Goal: Task Accomplishment & Management: Manage account settings

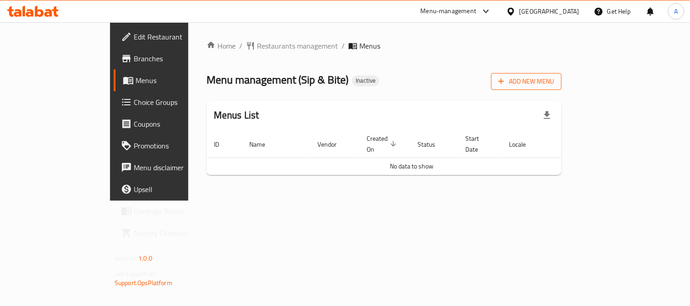
click at [554, 83] on span "Add New Menu" at bounding box center [526, 81] width 56 height 11
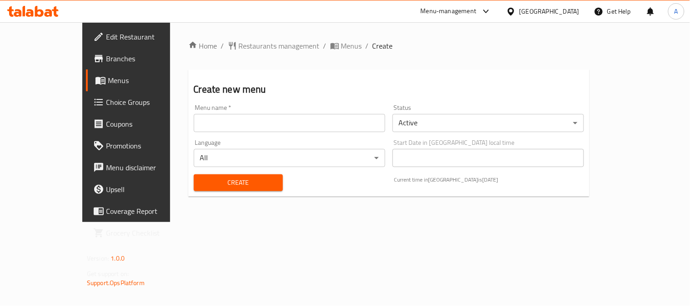
click at [194, 111] on div "Menu name   * Menu name *" at bounding box center [289, 119] width 191 height 28
click at [194, 120] on input "text" at bounding box center [289, 123] width 191 height 18
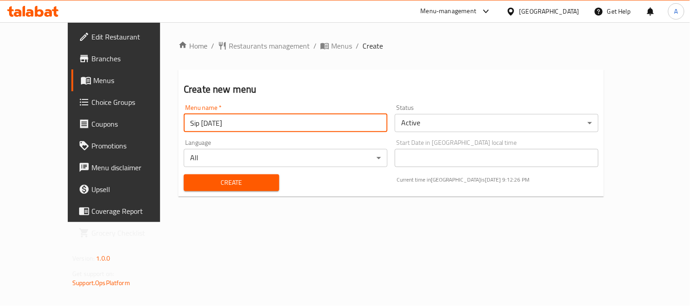
type input "Sip 13/8/2025"
click at [213, 183] on span "Create" at bounding box center [231, 182] width 81 height 11
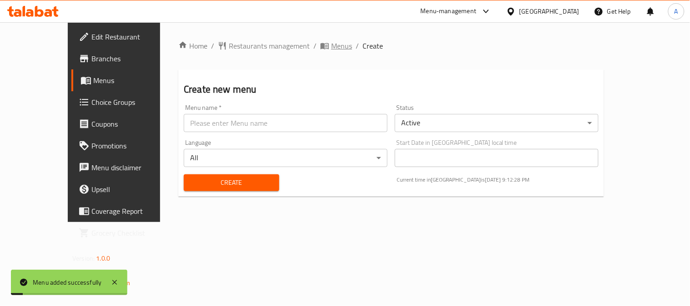
click at [331, 48] on span "Menus" at bounding box center [341, 45] width 21 height 11
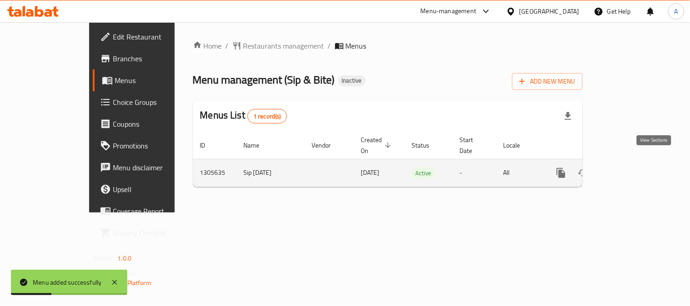
click at [632, 168] on icon "enhanced table" at bounding box center [626, 173] width 11 height 11
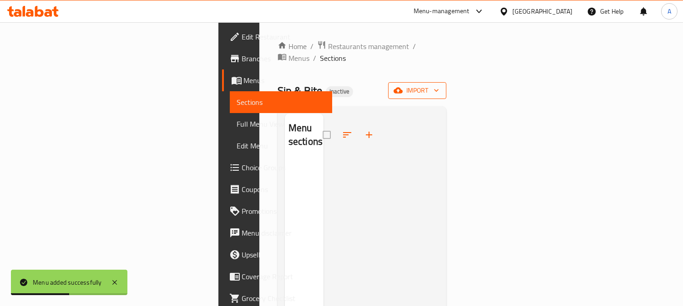
click at [439, 85] on span "import" at bounding box center [417, 90] width 44 height 11
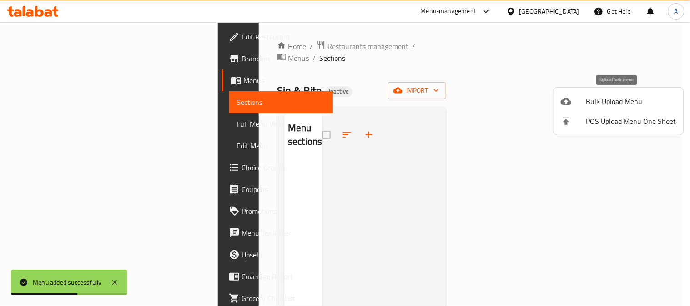
click at [587, 101] on span "Bulk Upload Menu" at bounding box center [631, 101] width 90 height 11
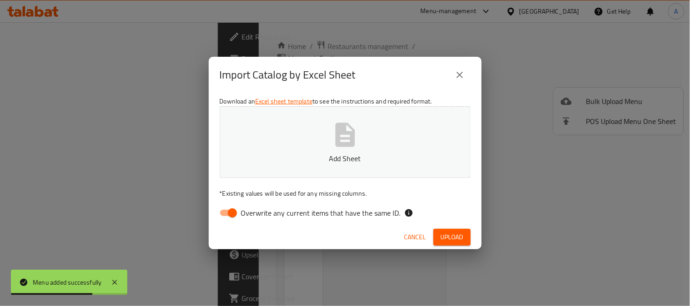
click at [283, 214] on span "Overwrite any current items that have the same ID." at bounding box center [321, 213] width 160 height 11
click at [258, 214] on input "Overwrite any current items that have the same ID." at bounding box center [232, 213] width 52 height 17
checkbox input "false"
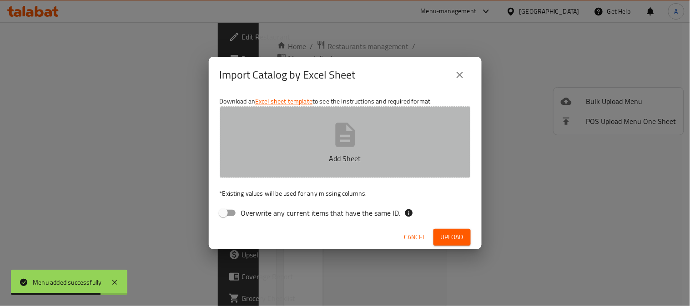
click at [352, 144] on icon "button" at bounding box center [345, 135] width 20 height 24
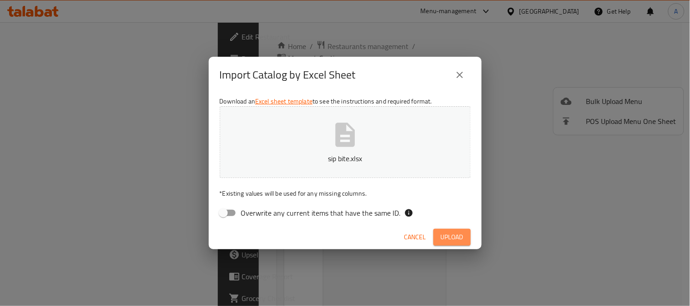
click at [460, 232] on span "Upload" at bounding box center [452, 237] width 23 height 11
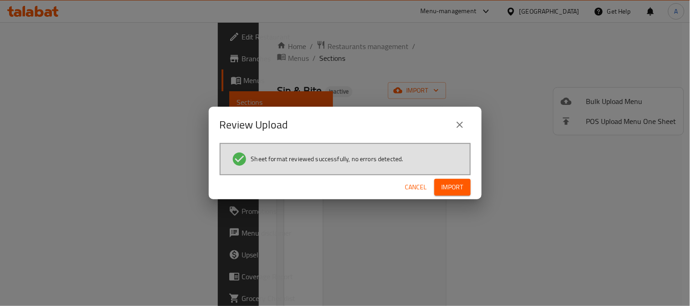
click at [458, 191] on span "Import" at bounding box center [453, 187] width 22 height 11
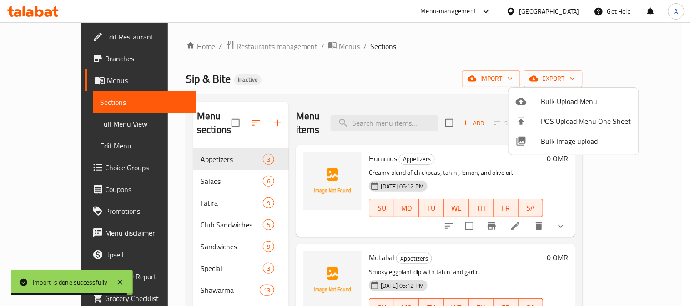
click at [417, 64] on div at bounding box center [345, 153] width 690 height 306
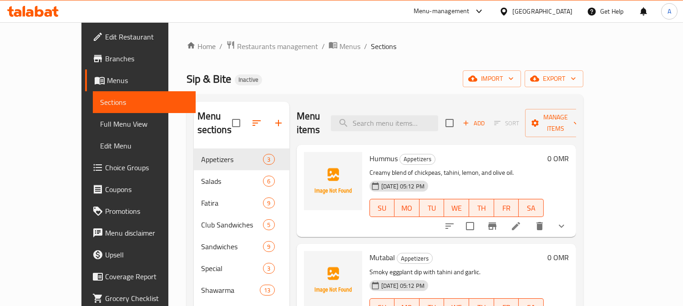
click at [324, 74] on div "Sip & Bite Inactive import export" at bounding box center [384, 78] width 397 height 17
click at [411, 74] on div "Sip & Bite Inactive import export" at bounding box center [384, 78] width 397 height 17
click at [376, 7] on div "Menu-management Oman Get Help A" at bounding box center [341, 11] width 683 height 22
click at [380, 11] on div "Menu-management Oman Get Help A" at bounding box center [341, 11] width 683 height 22
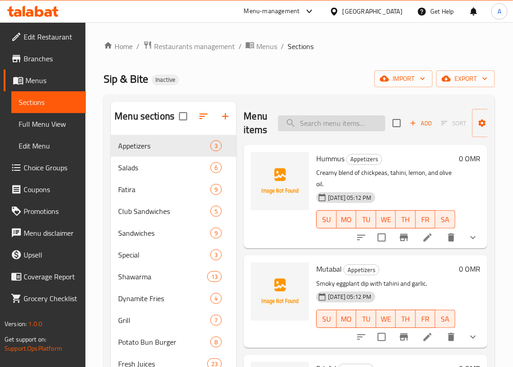
click at [320, 116] on input "search" at bounding box center [331, 124] width 107 height 16
paste input "Sip & Bite Fresh Beef Charcoal Potato Bun Burger"
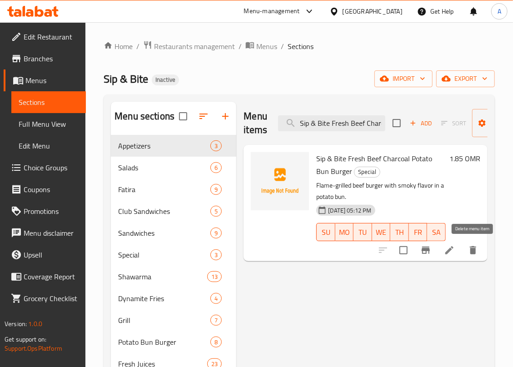
click at [479, 252] on button "delete" at bounding box center [473, 251] width 22 height 22
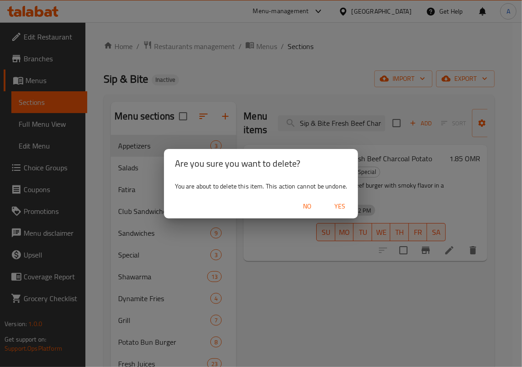
click at [309, 75] on div "Are you sure you want to delete? You are about to delete this item. This action…" at bounding box center [261, 183] width 522 height 367
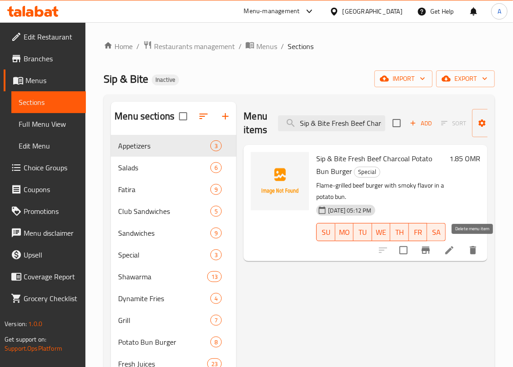
click at [474, 252] on icon "delete" at bounding box center [473, 250] width 6 height 8
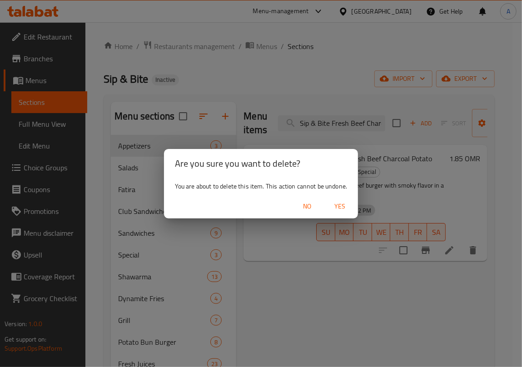
click at [340, 210] on span "Yes" at bounding box center [340, 206] width 22 height 11
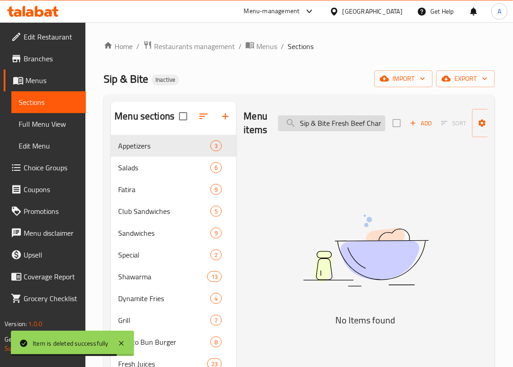
click at [330, 125] on input "Sip & Bite Fresh Beef Charcoal Potato Bun Burger" at bounding box center [331, 124] width 107 height 16
paste input "hawarma Plate"
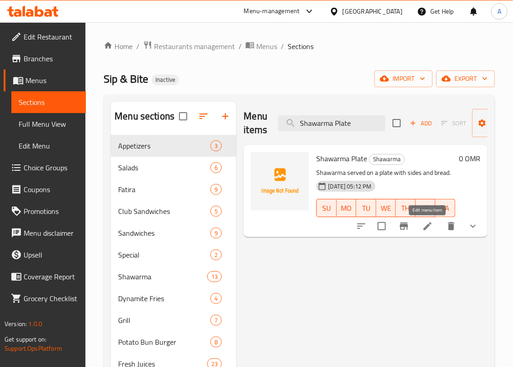
type input "Shawarma Plate"
click at [431, 229] on icon at bounding box center [427, 226] width 11 height 11
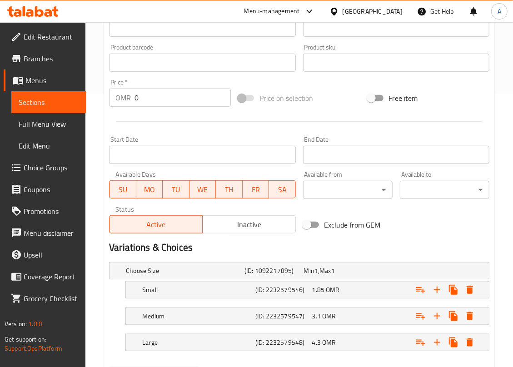
scroll to position [324, 0]
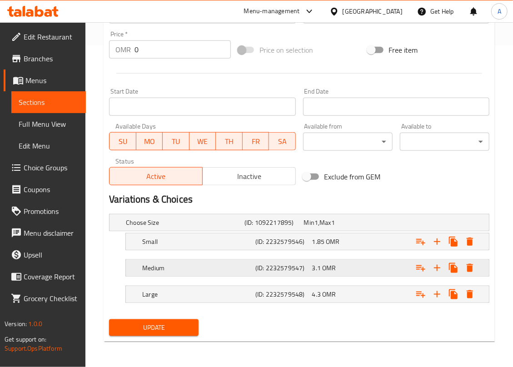
click at [232, 227] on h5 "Medium" at bounding box center [183, 222] width 115 height 9
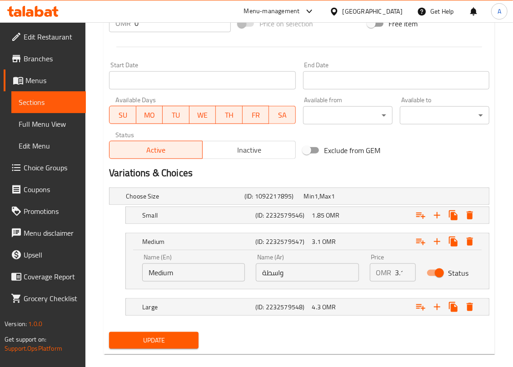
scroll to position [362, 0]
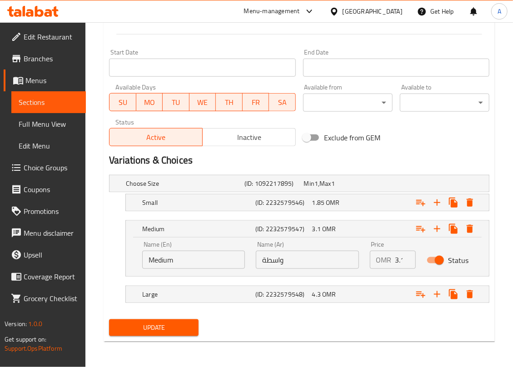
click at [277, 259] on input "واسطة" at bounding box center [307, 260] width 103 height 18
click at [306, 263] on input "وسطة" at bounding box center [307, 260] width 103 height 18
type input "وسط"
drag, startPoint x: 191, startPoint y: 322, endPoint x: 255, endPoint y: 321, distance: 63.2
click at [191, 306] on span "Update" at bounding box center [153, 327] width 75 height 11
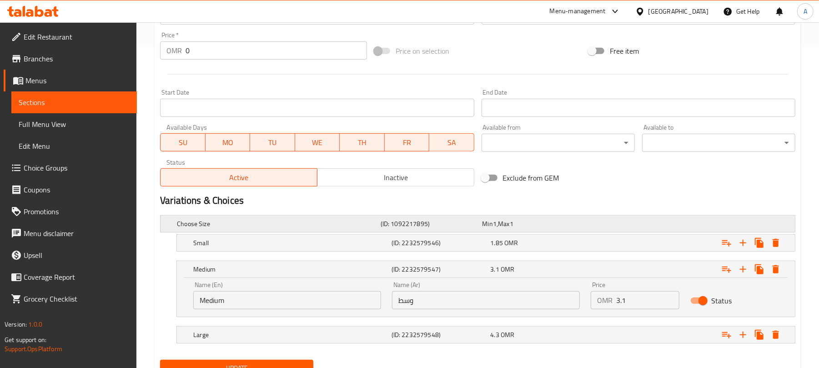
scroll to position [362, 0]
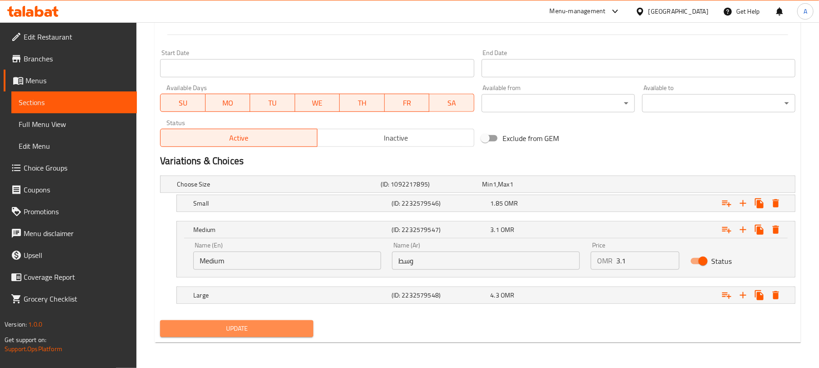
click at [291, 306] on span "Update" at bounding box center [236, 328] width 139 height 11
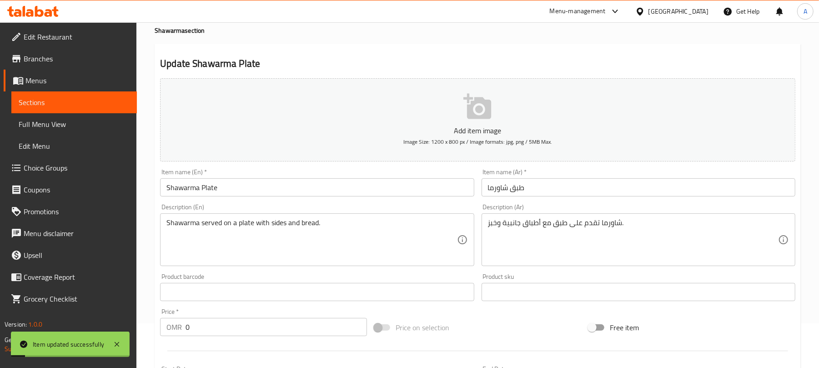
scroll to position [0, 0]
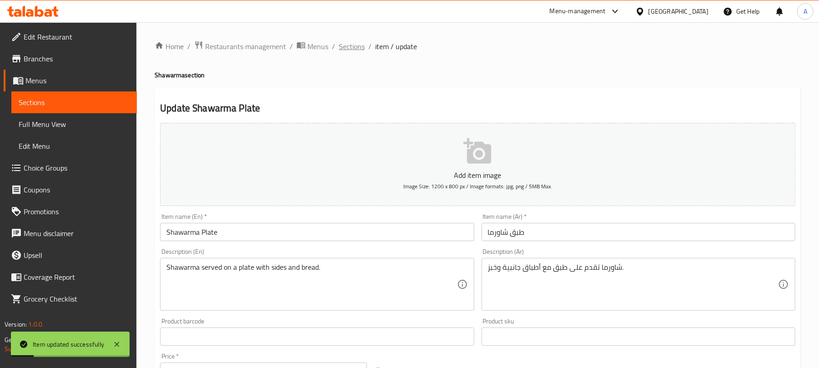
click at [358, 44] on span "Sections" at bounding box center [352, 46] width 26 height 11
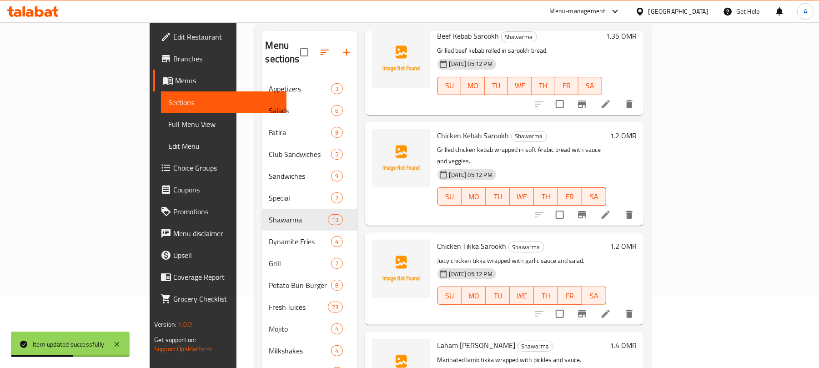
scroll to position [128, 0]
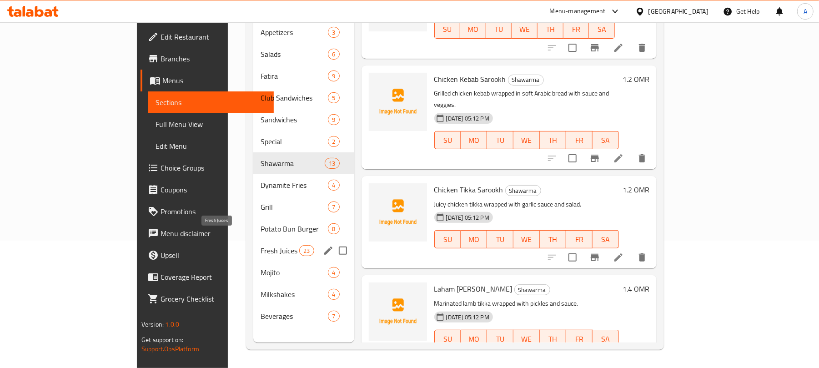
click at [261, 245] on span "Fresh Juices" at bounding box center [280, 250] width 39 height 11
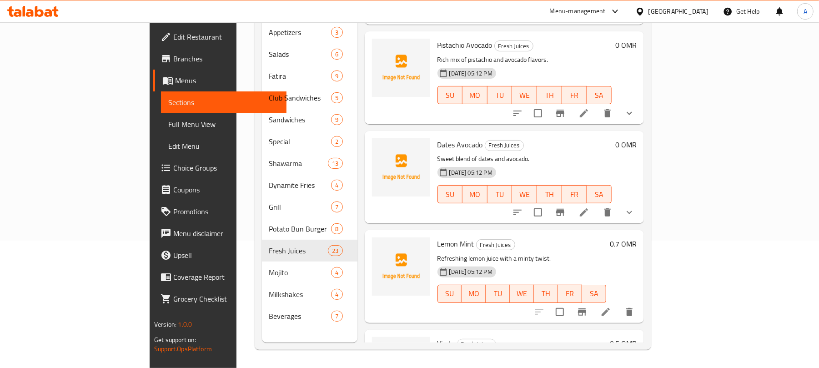
scroll to position [1454, 0]
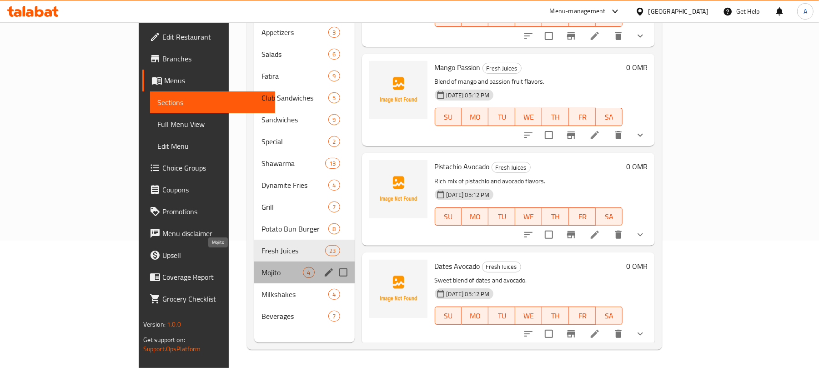
click at [261, 267] on span "Mojito" at bounding box center [281, 272] width 41 height 11
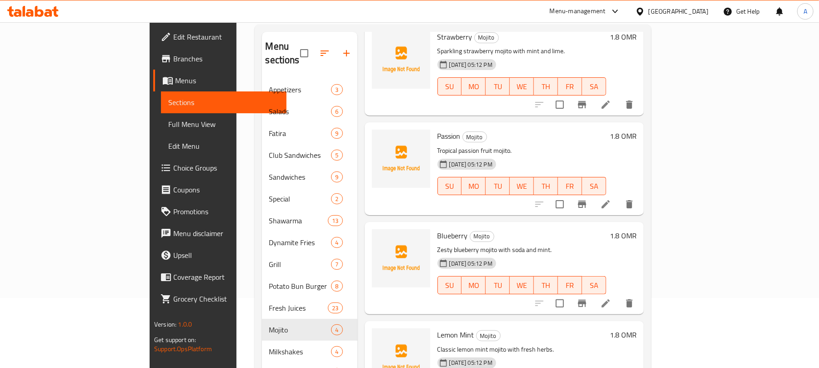
scroll to position [128, 0]
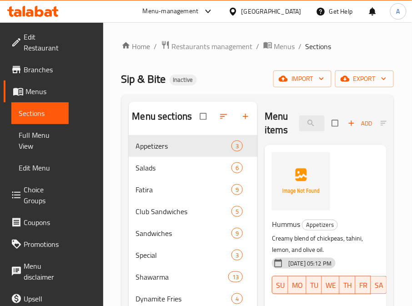
click at [228, 70] on div "Sip & Bite Inactive import export" at bounding box center [257, 78] width 273 height 17
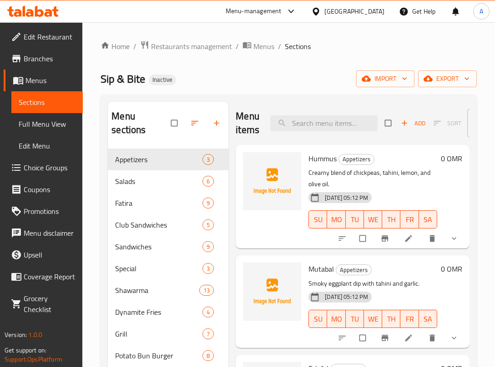
drag, startPoint x: 34, startPoint y: 137, endPoint x: 38, endPoint y: 203, distance: 65.6
click at [34, 130] on span "Full Menu View" at bounding box center [47, 124] width 57 height 11
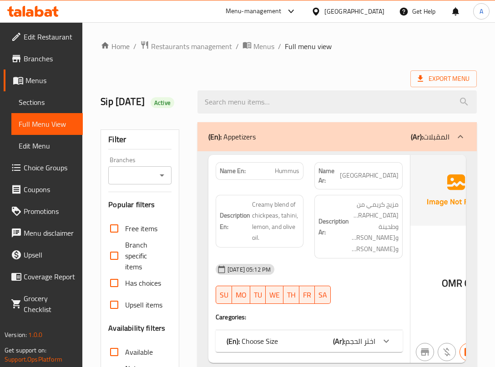
click at [183, 81] on div "Export Menu" at bounding box center [288, 78] width 376 height 17
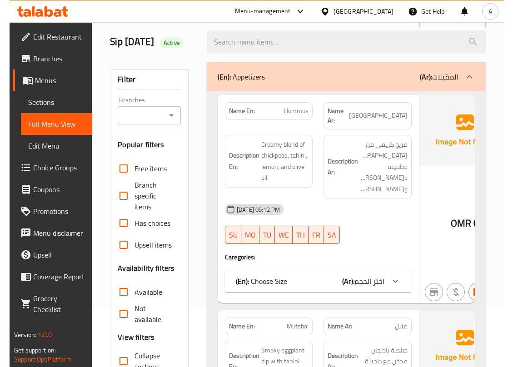
scroll to position [60, 0]
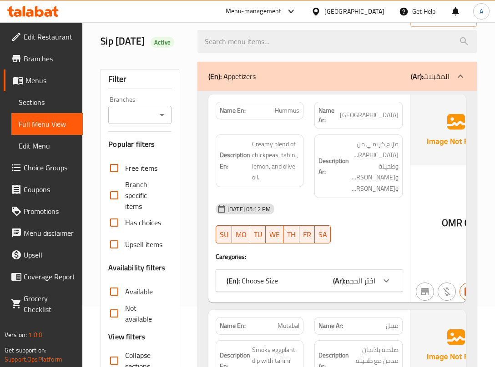
click at [162, 121] on icon "Open" at bounding box center [161, 115] width 11 height 11
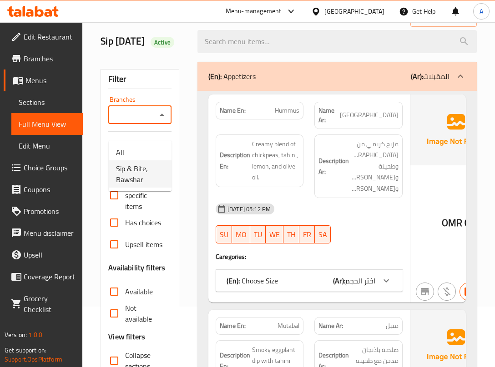
click at [136, 171] on span "Sip & Bite, Bawshar" at bounding box center [140, 174] width 48 height 22
type input "Sip & Bite, Bawshar"
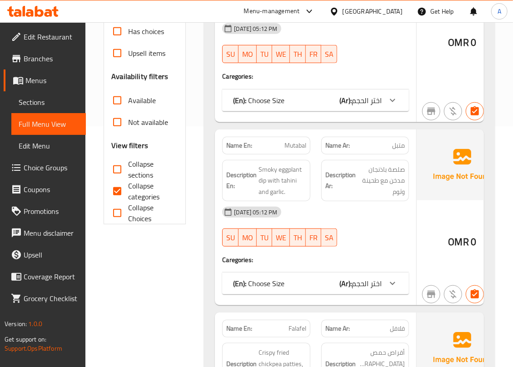
scroll to position [242, 0]
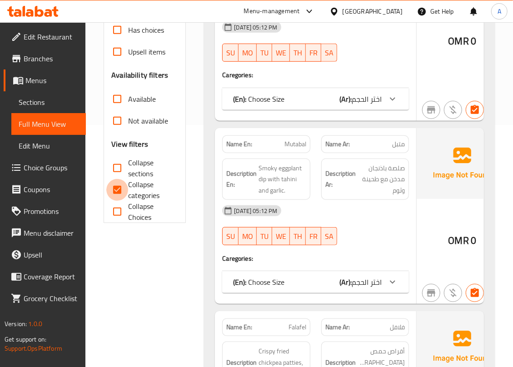
click at [118, 194] on input "Collapse categories" at bounding box center [117, 190] width 22 height 22
checkbox input "false"
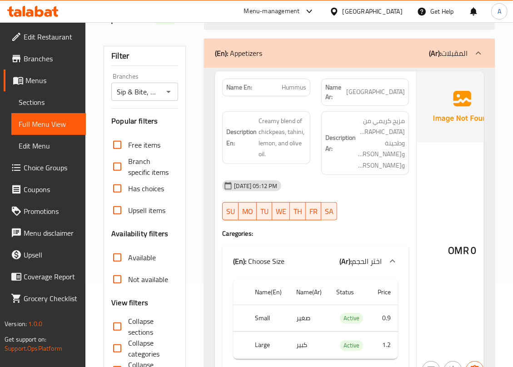
scroll to position [60, 0]
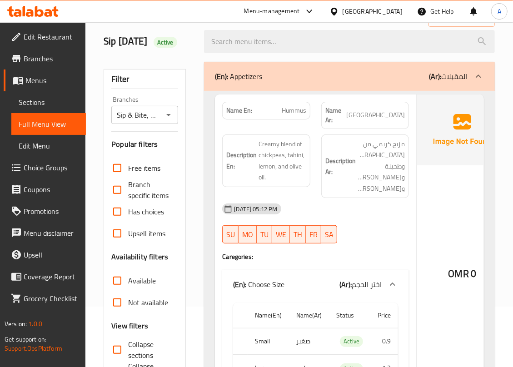
click at [444, 196] on div "OMR 0" at bounding box center [462, 250] width 91 height 310
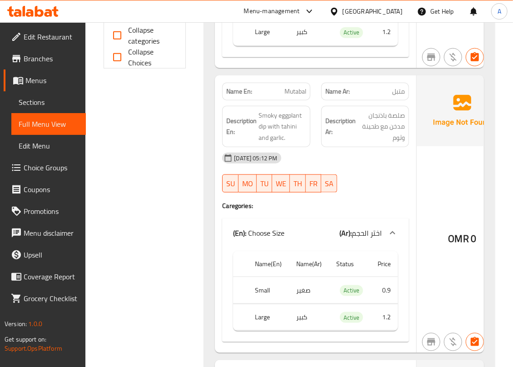
scroll to position [468, 0]
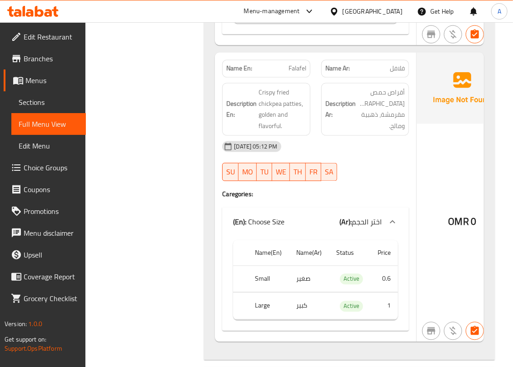
scroll to position [710, 0]
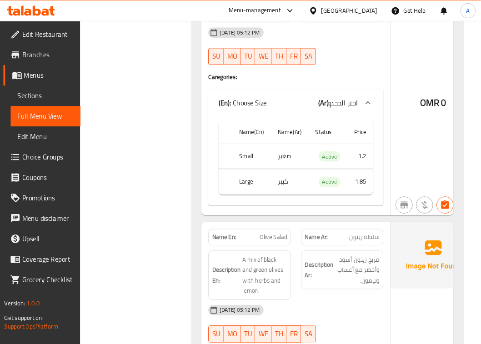
scroll to position [1165, 0]
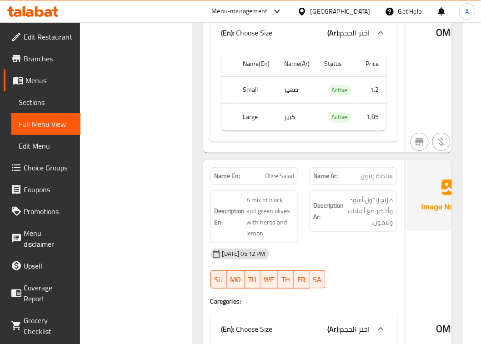
scroll to position [1335, 0]
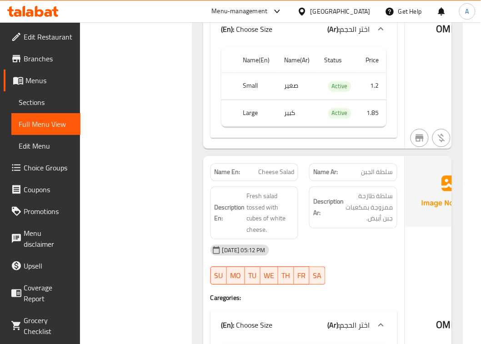
scroll to position [1713, 0]
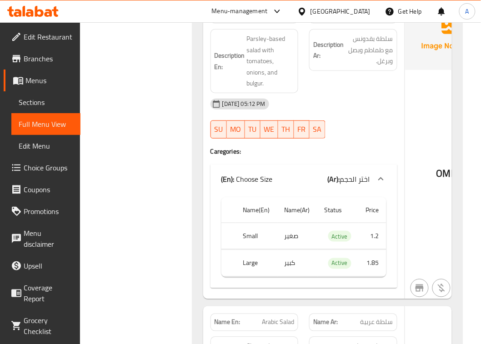
scroll to position [1997, 0]
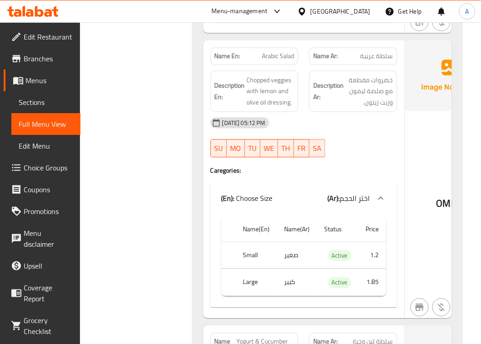
scroll to position [2281, 0]
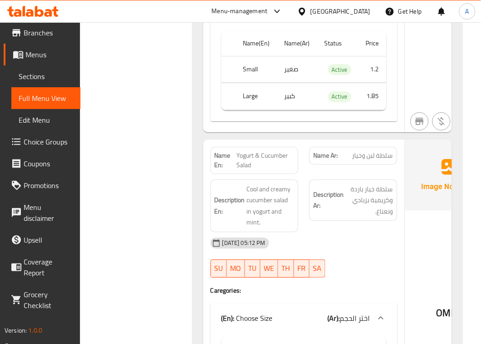
scroll to position [2565, 0]
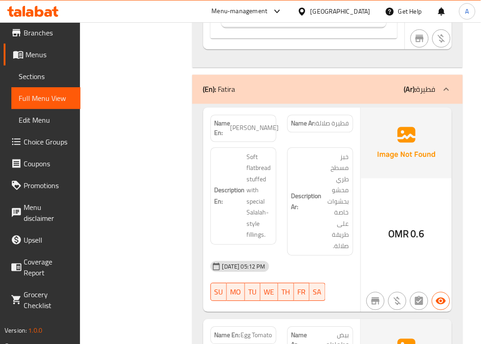
scroll to position [2856, 0]
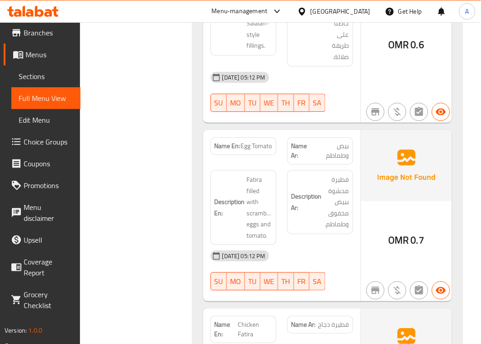
scroll to position [3140, 0]
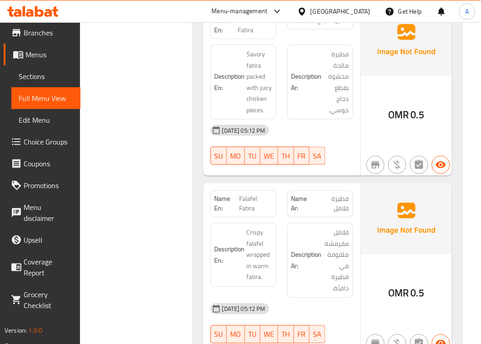
scroll to position [3368, 0]
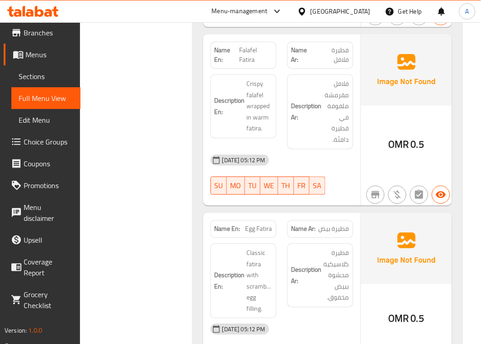
scroll to position [3481, 0]
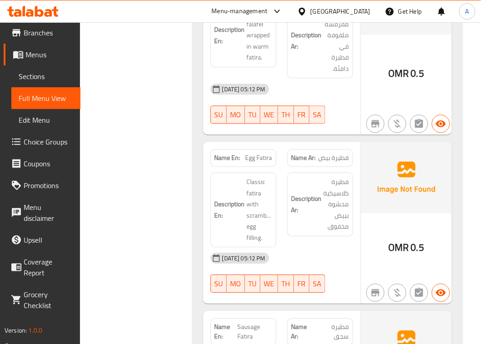
scroll to position [3595, 0]
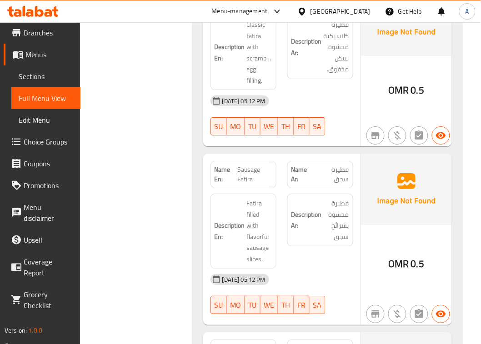
scroll to position [3766, 0]
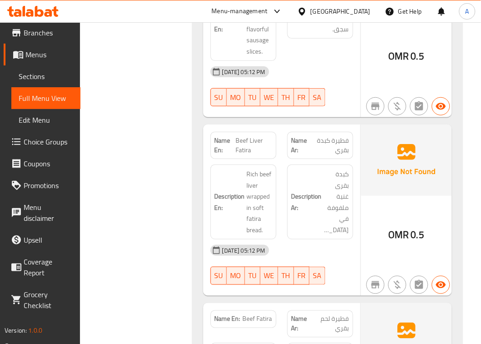
scroll to position [3993, 0]
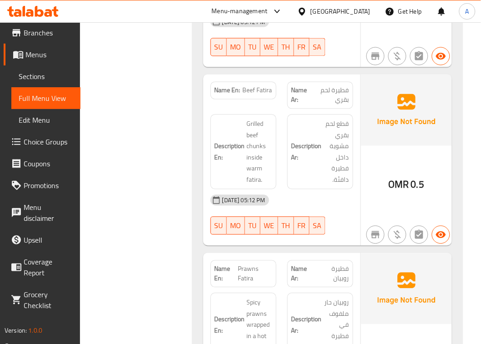
scroll to position [4164, 0]
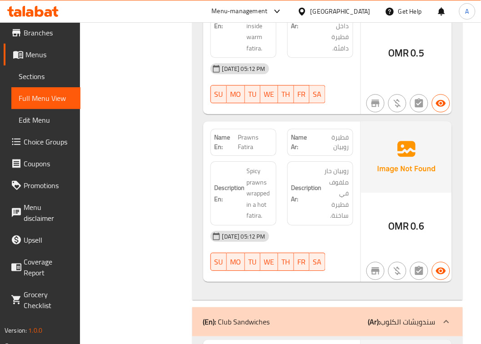
scroll to position [4334, 0]
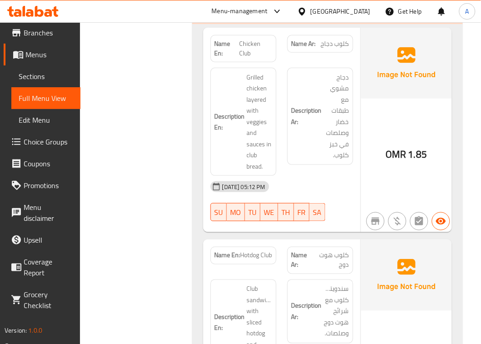
scroll to position [4618, 0]
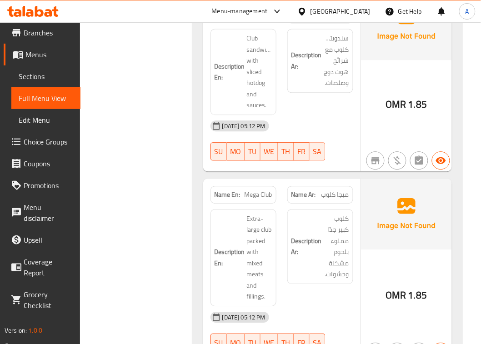
scroll to position [4846, 0]
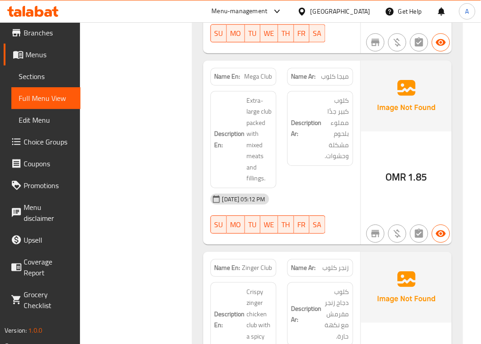
scroll to position [4959, 0]
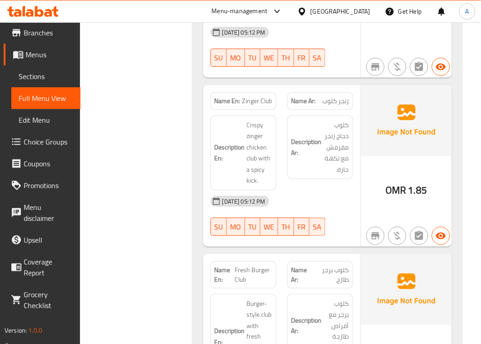
scroll to position [5130, 0]
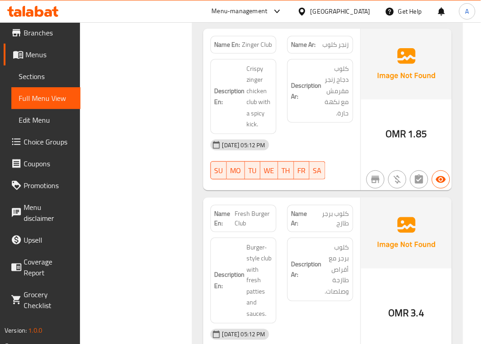
scroll to position [5300, 0]
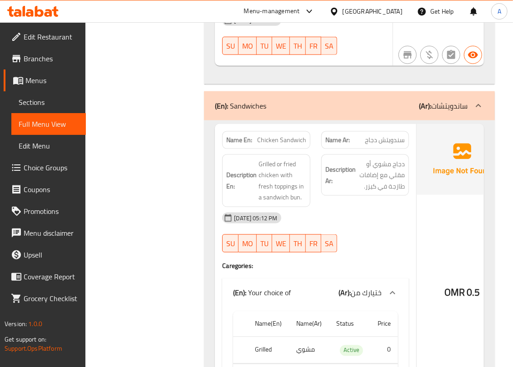
scroll to position [5189, 0]
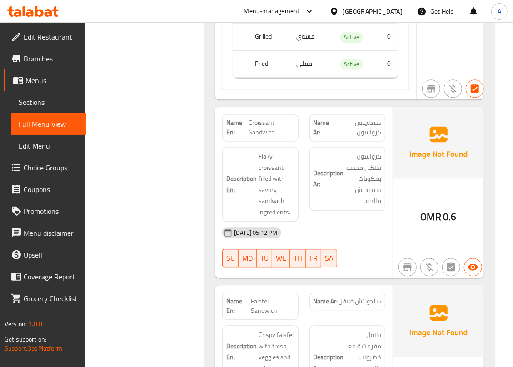
scroll to position [5501, 0]
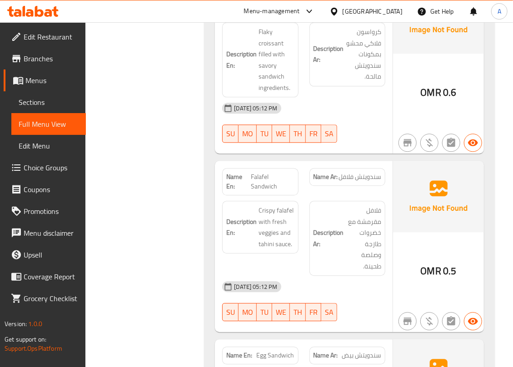
scroll to position [5622, 0]
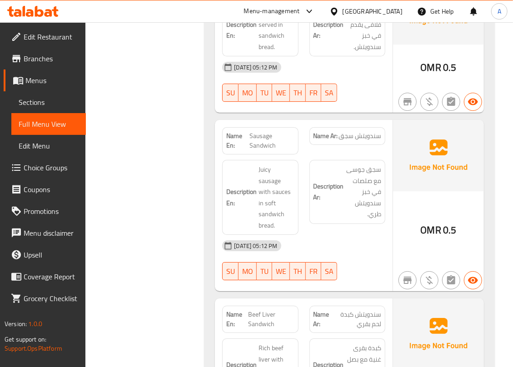
scroll to position [5925, 0]
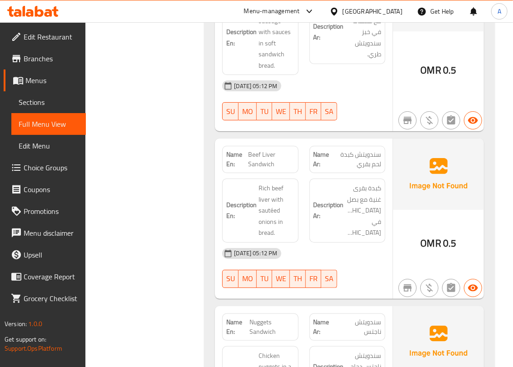
scroll to position [6107, 0]
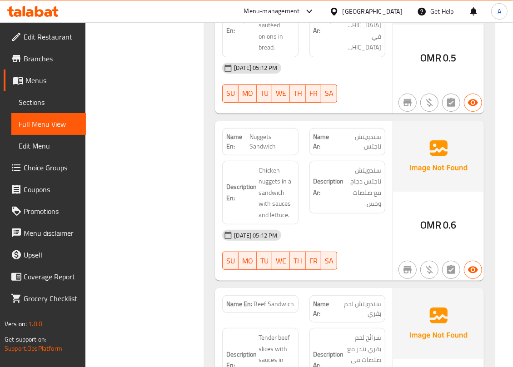
scroll to position [6289, 0]
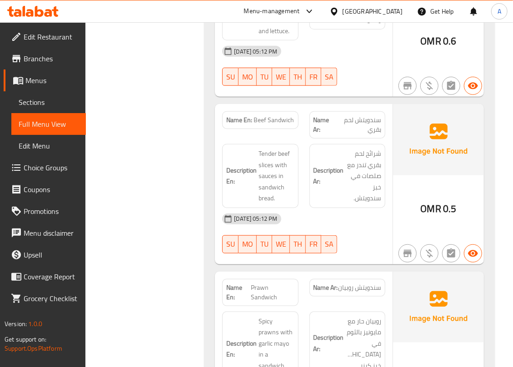
scroll to position [6471, 0]
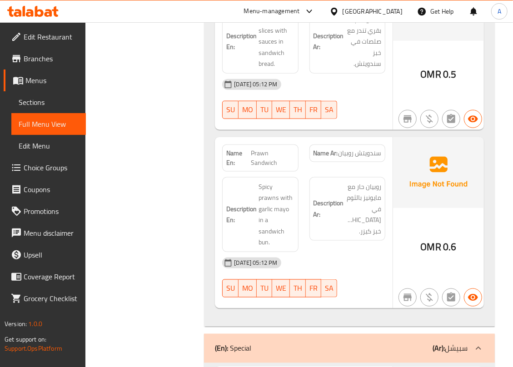
scroll to position [6592, 0]
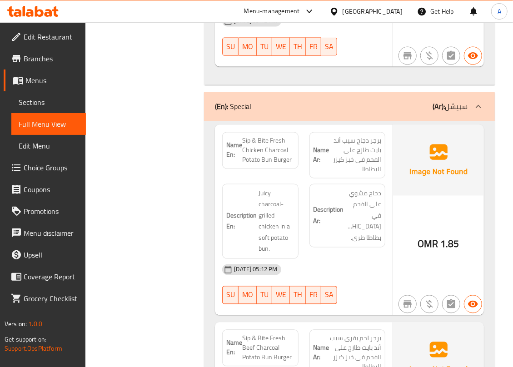
scroll to position [6859, 0]
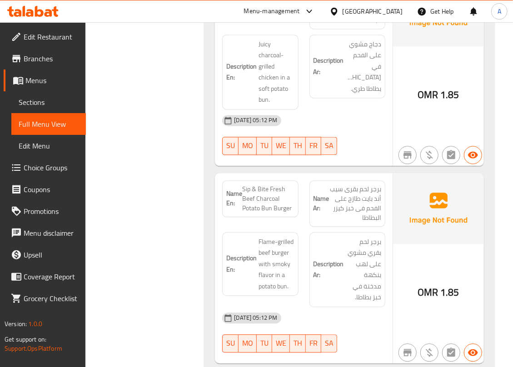
copy span "Sip & Bite Fresh Beef Charcoal Potato Bun Burger"
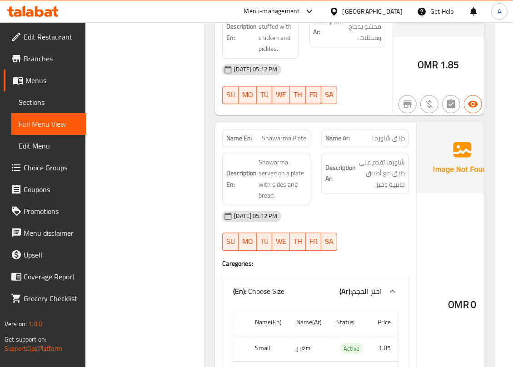
scroll to position [8680, 0]
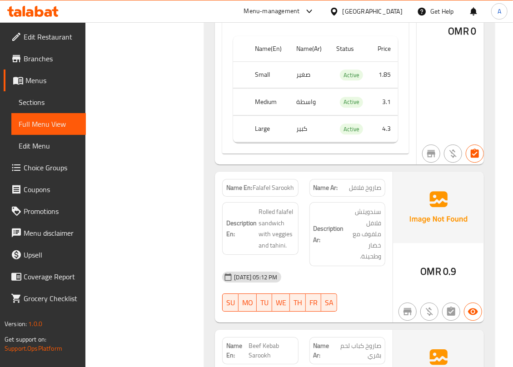
scroll to position [8946, 0]
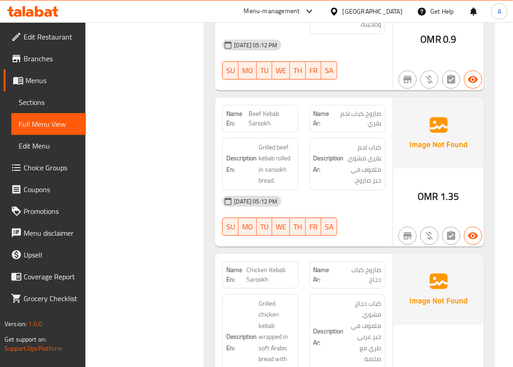
scroll to position [9128, 0]
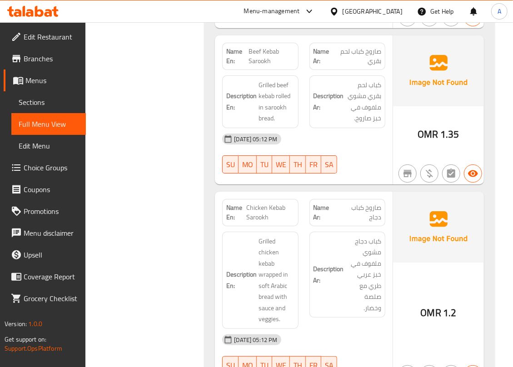
scroll to position [9309, 0]
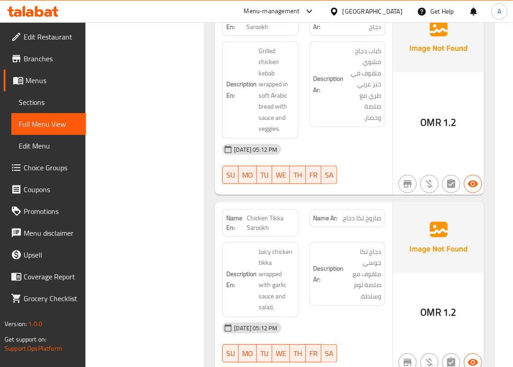
scroll to position [9430, 0]
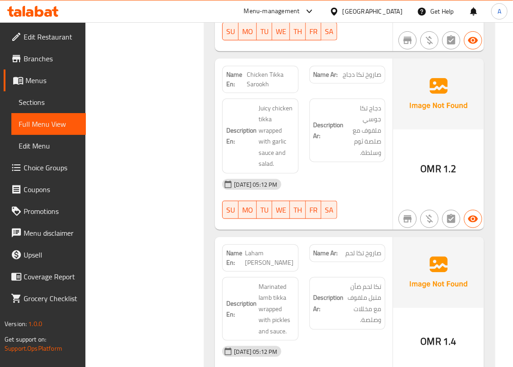
scroll to position [9673, 0]
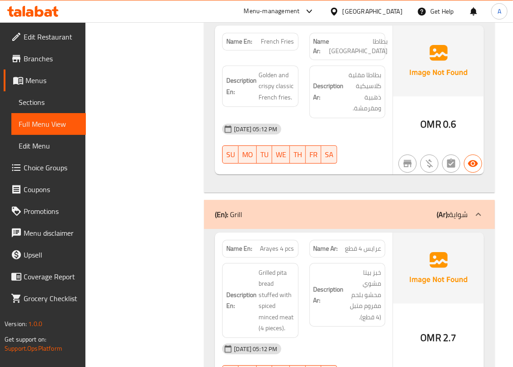
scroll to position [10495, 0]
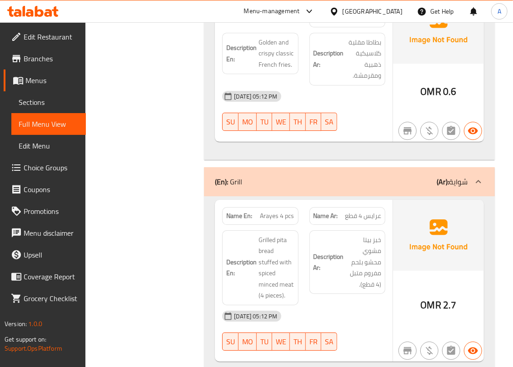
click at [137, 178] on div "Filter Branches Sip & Bite, Bawshar Branches Popular filters Free items Branch …" at bounding box center [148, 174] width 100 height 21104
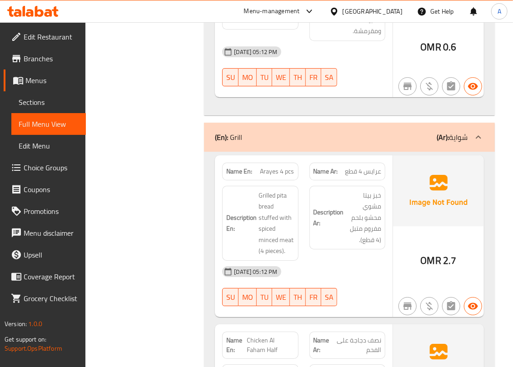
scroll to position [10616, 0]
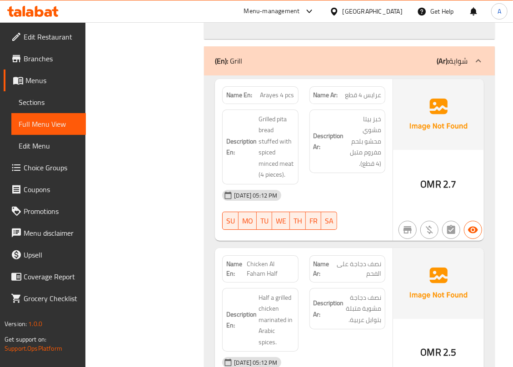
click at [137, 229] on div "Filter Branches Sip & Bite, Bawshar Branches Popular filters Free items Branch …" at bounding box center [148, 53] width 100 height 21104
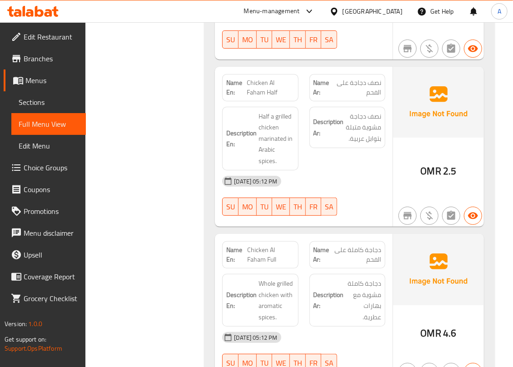
scroll to position [10798, 0]
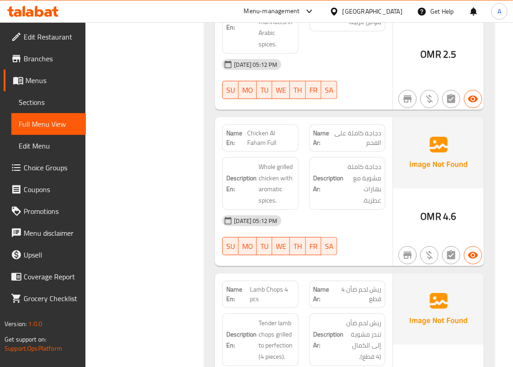
scroll to position [10920, 0]
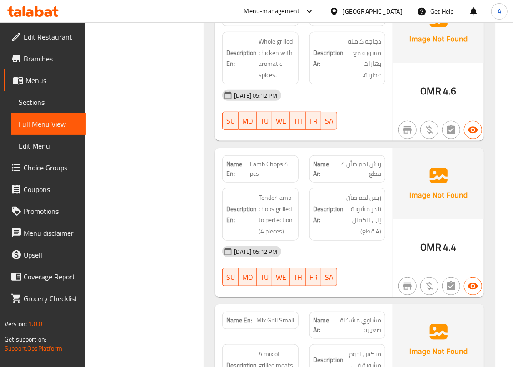
scroll to position [11041, 0]
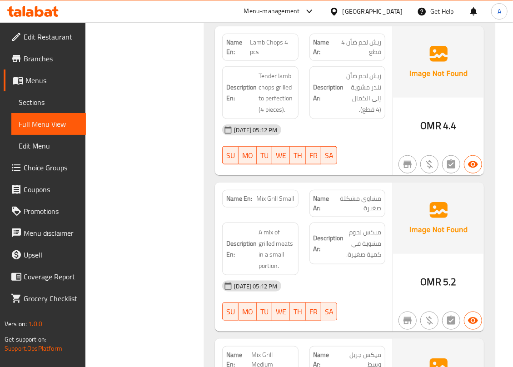
scroll to position [11223, 0]
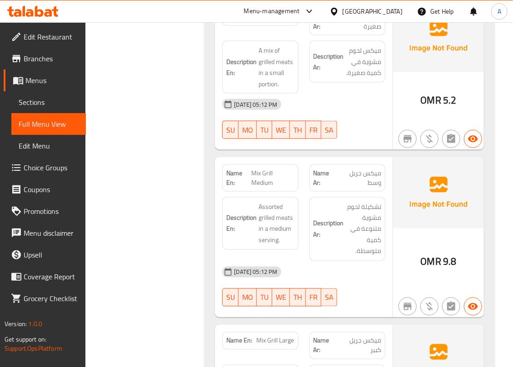
scroll to position [11405, 0]
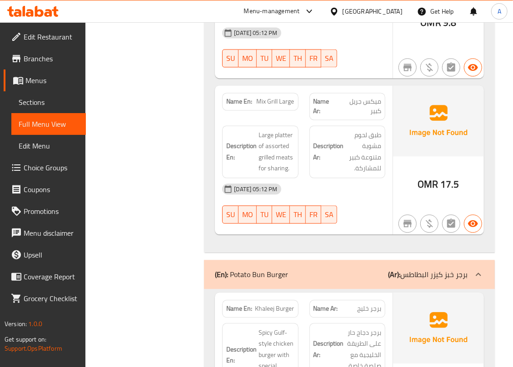
scroll to position [11587, 0]
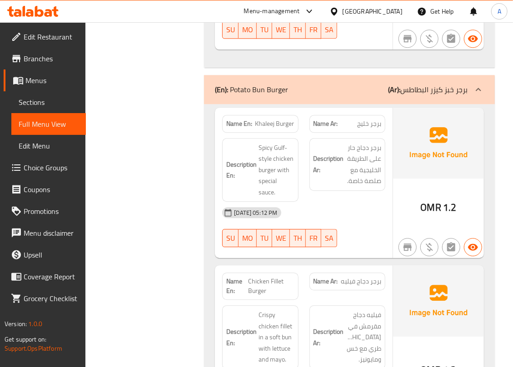
scroll to position [11829, 0]
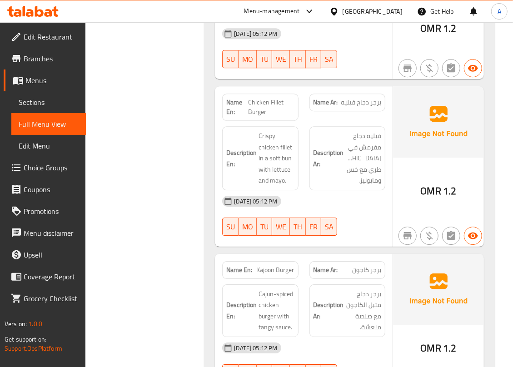
scroll to position [11951, 0]
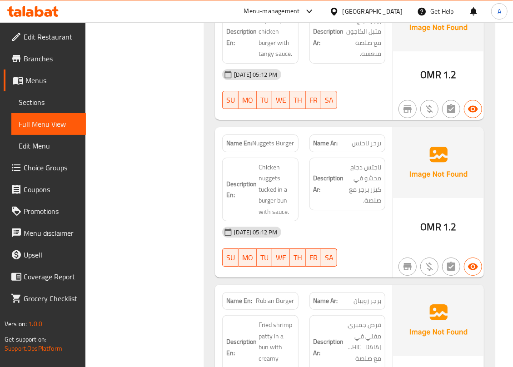
scroll to position [12293, 0]
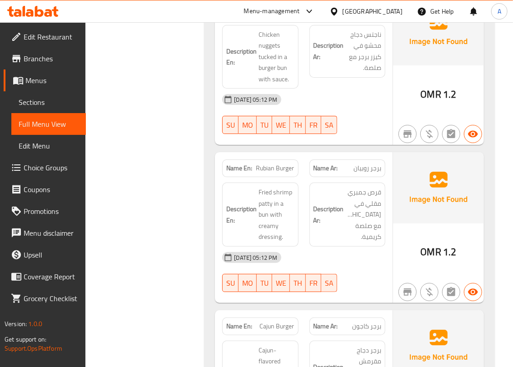
scroll to position [12415, 0]
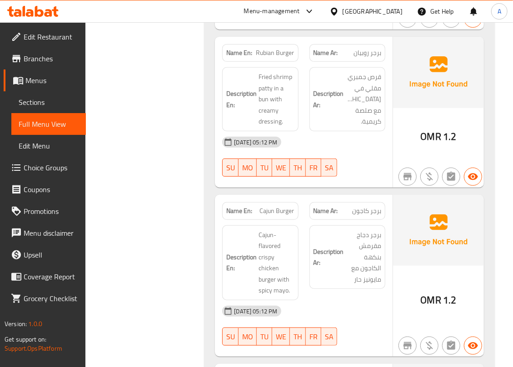
scroll to position [12536, 0]
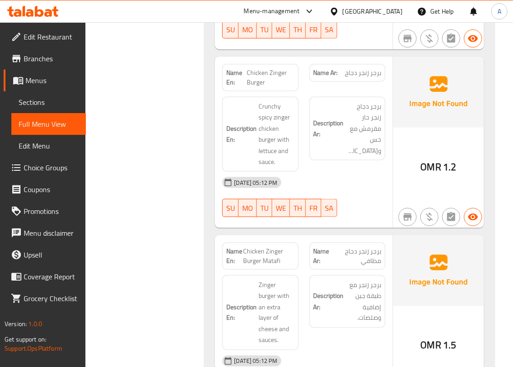
scroll to position [12779, 0]
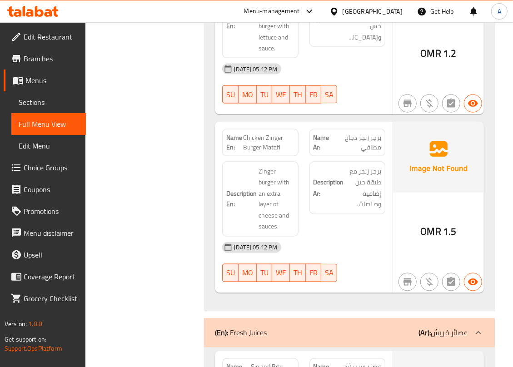
scroll to position [12900, 0]
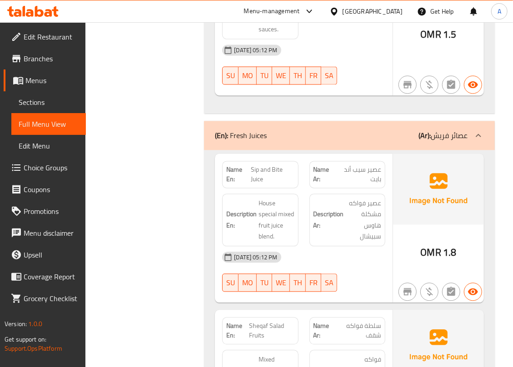
scroll to position [13148, 0]
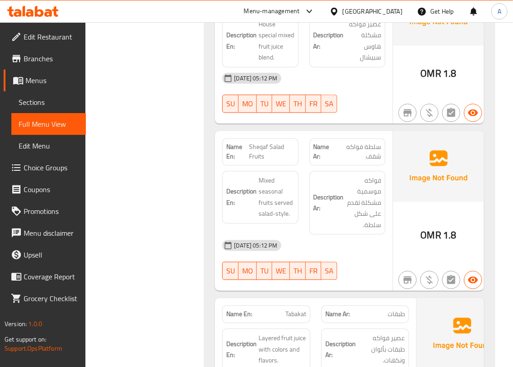
scroll to position [13269, 0]
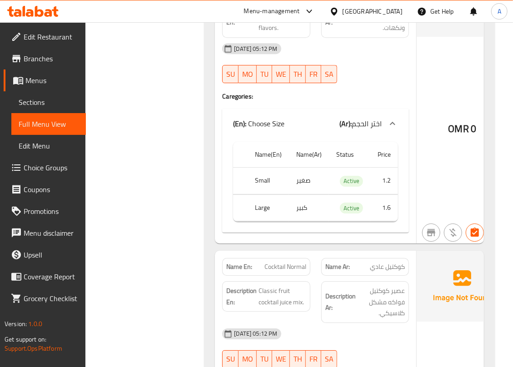
scroll to position [13633, 0]
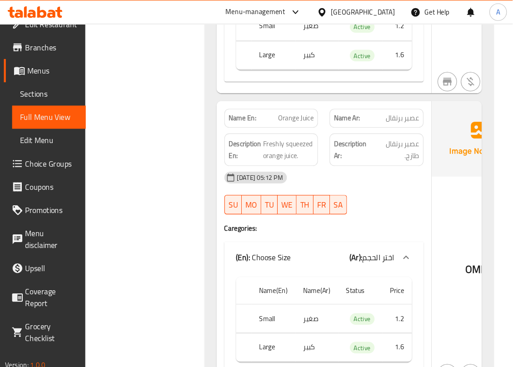
scroll to position [14, 0]
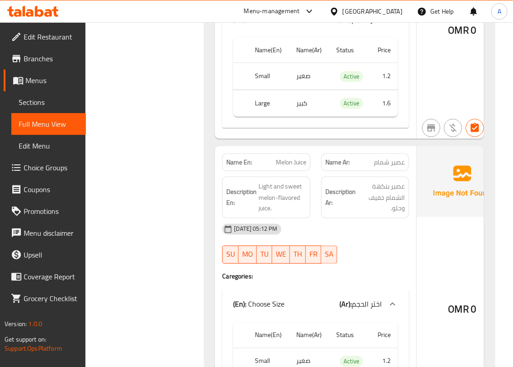
scroll to position [15998, 0]
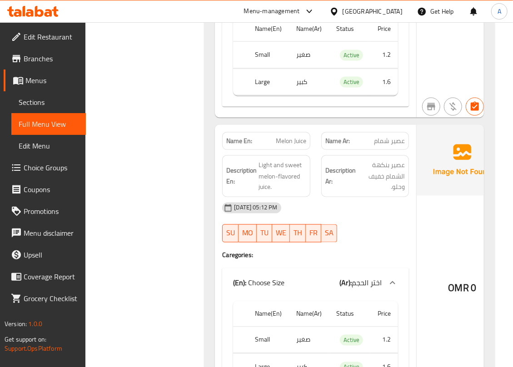
copy span "Melon"
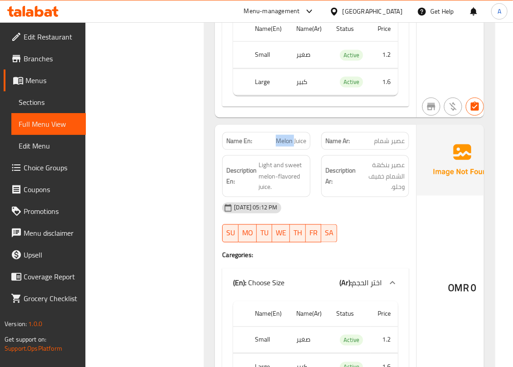
drag, startPoint x: 285, startPoint y: 181, endPoint x: 274, endPoint y: 192, distance: 15.8
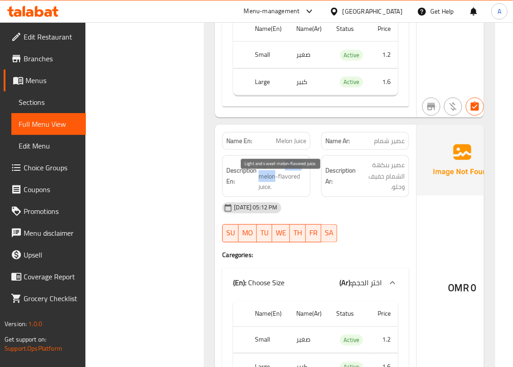
click at [274, 192] on span "Light and sweet melon-flavored juice." at bounding box center [283, 177] width 48 height 34
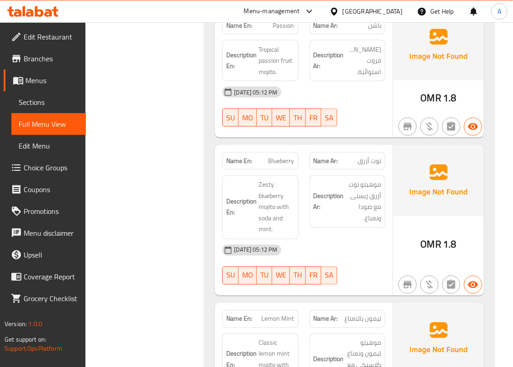
scroll to position [19098, 0]
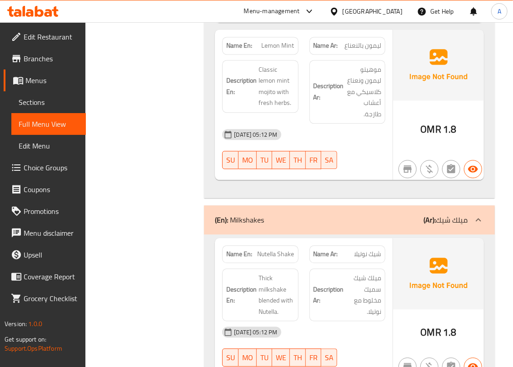
scroll to position [19365, 0]
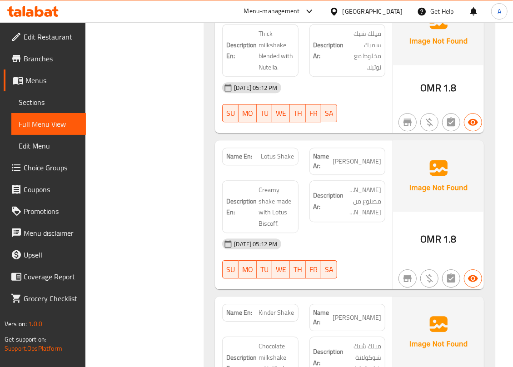
scroll to position [19669, 0]
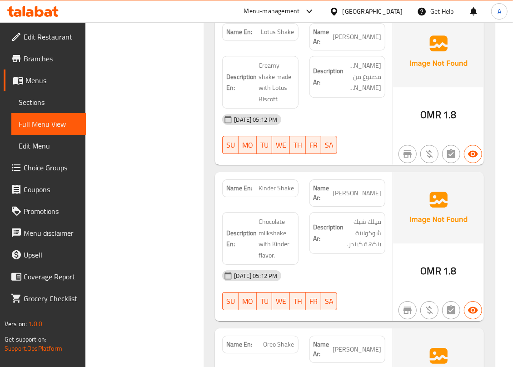
scroll to position [19790, 0]
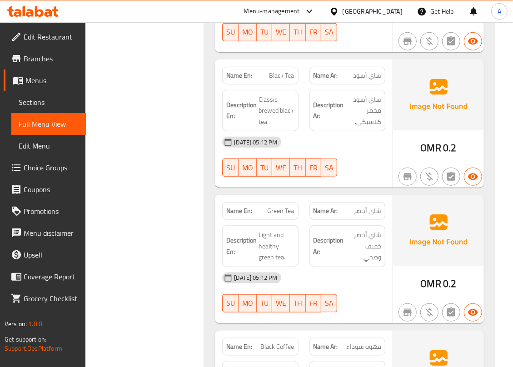
scroll to position [20336, 0]
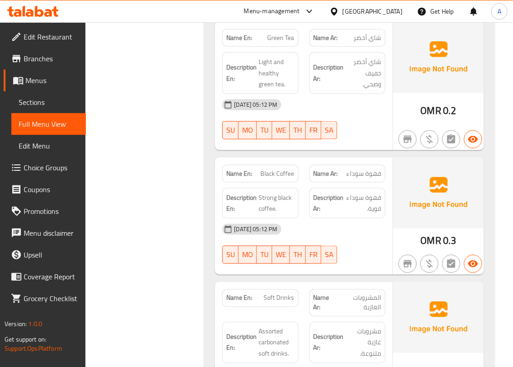
scroll to position [20518, 0]
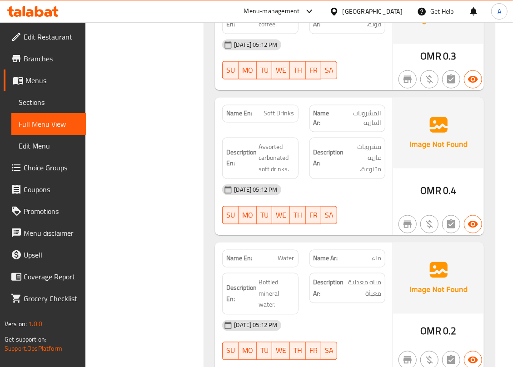
scroll to position [20700, 0]
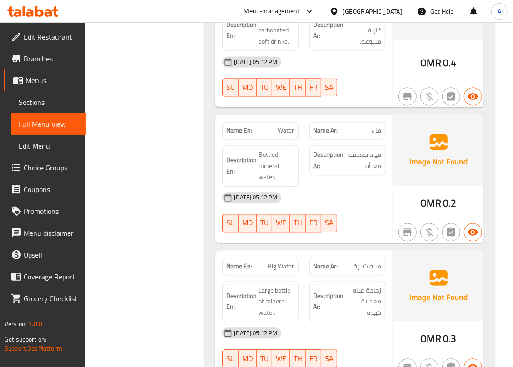
scroll to position [20821, 0]
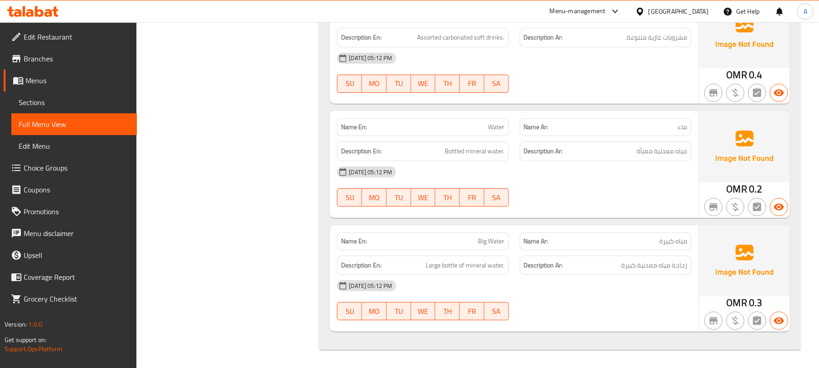
scroll to position [0, 0]
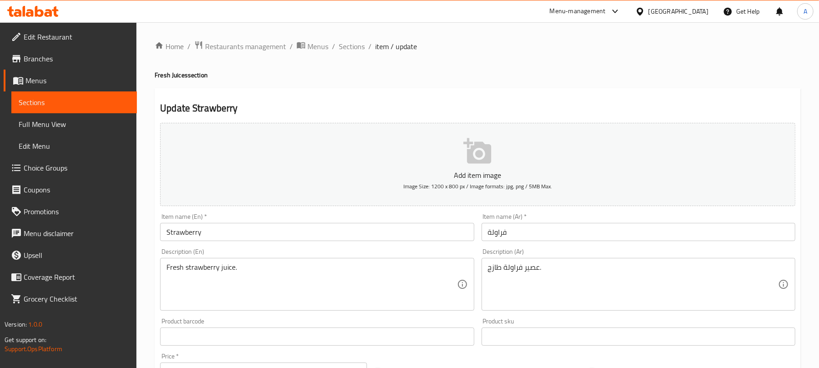
click at [530, 266] on textarea "عصير فراولة طازج." at bounding box center [633, 284] width 290 height 43
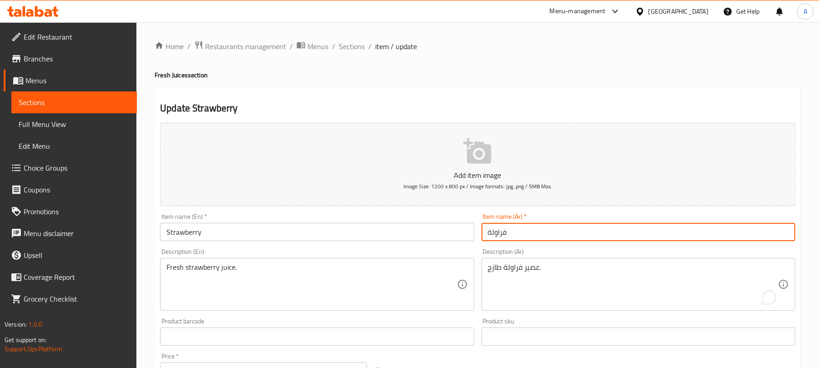
click at [487, 233] on input "فراولة" at bounding box center [639, 232] width 314 height 18
paste input "عصير"
type input "عصير فراولة"
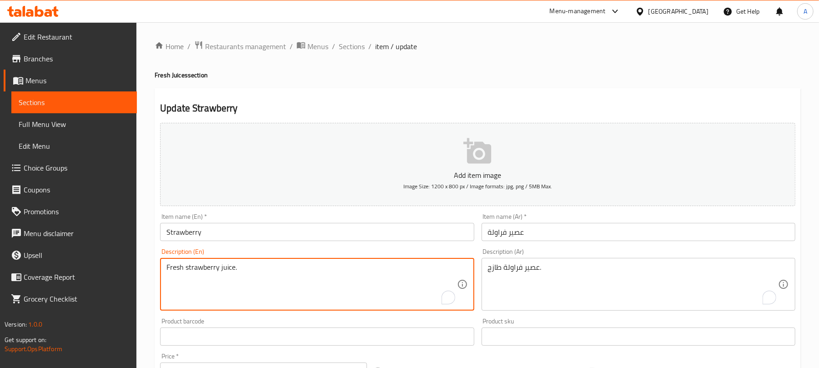
click at [228, 269] on textarea "Fresh strawberry juice." at bounding box center [311, 284] width 290 height 43
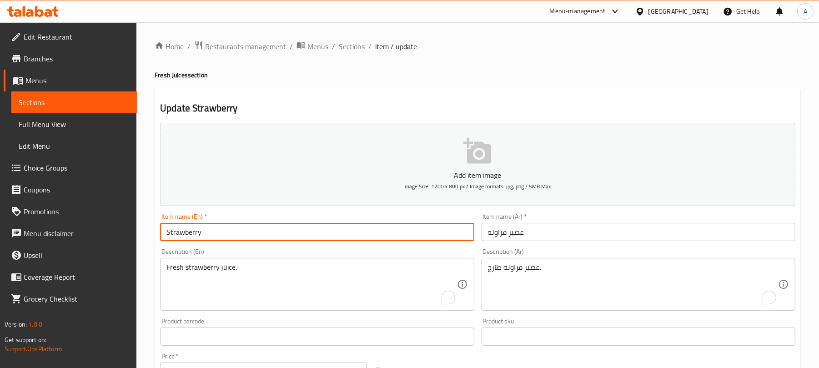
click at [219, 233] on input "Strawberry" at bounding box center [317, 232] width 314 height 18
type input "Strawberry Juice"
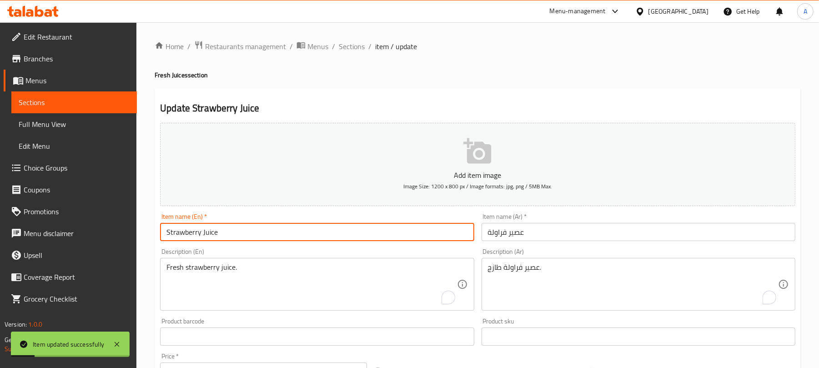
drag, startPoint x: 201, startPoint y: 235, endPoint x: 265, endPoint y: 230, distance: 64.3
click at [265, 230] on input "Strawberry Juice" at bounding box center [317, 232] width 314 height 18
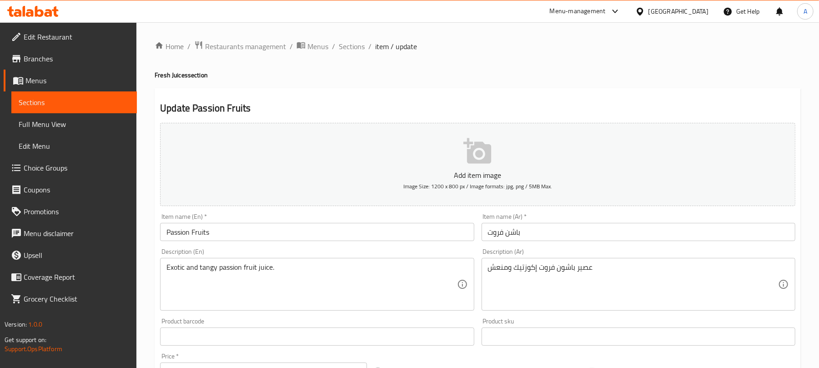
drag, startPoint x: 279, startPoint y: 233, endPoint x: 285, endPoint y: 231, distance: 6.1
click at [278, 233] on input "Passion Fruits" at bounding box center [317, 232] width 314 height 18
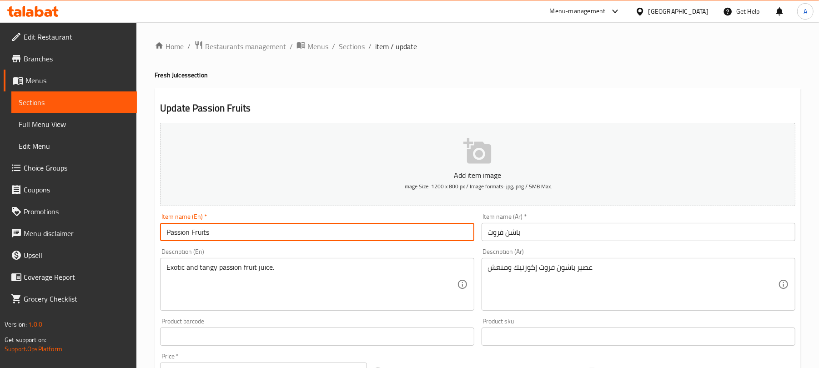
paste input "Juice"
type input "Passion Fruits Juice"
click at [589, 270] on textarea "عصير باشون فروت إكوزتيك ومنعش" at bounding box center [633, 284] width 290 height 43
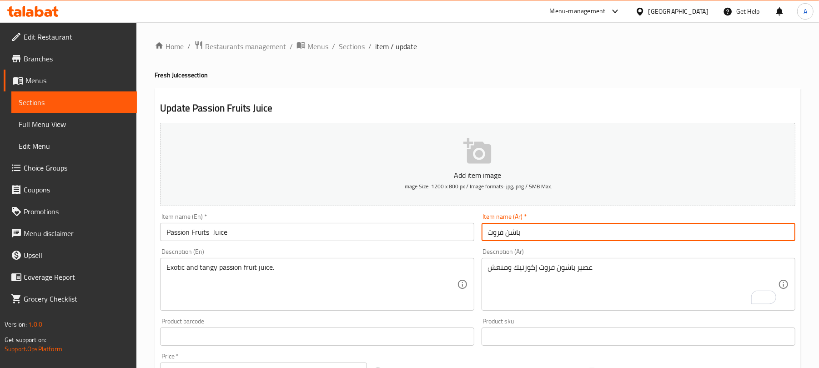
click at [489, 235] on input "باشن فروت" at bounding box center [639, 232] width 314 height 18
paste input "عصير"
type input "عصير باشن فروت"
click at [212, 232] on input "Passion Fruits Juice" at bounding box center [317, 232] width 314 height 18
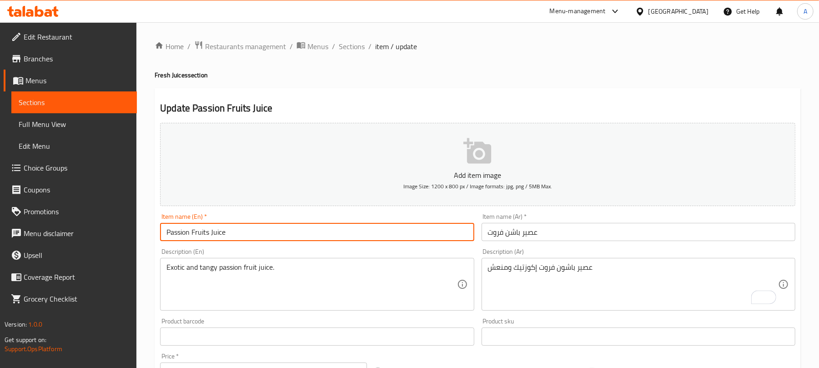
click at [286, 231] on input "Passion Fruits Juice" at bounding box center [317, 232] width 314 height 18
type input "Passion Fruits Juice"
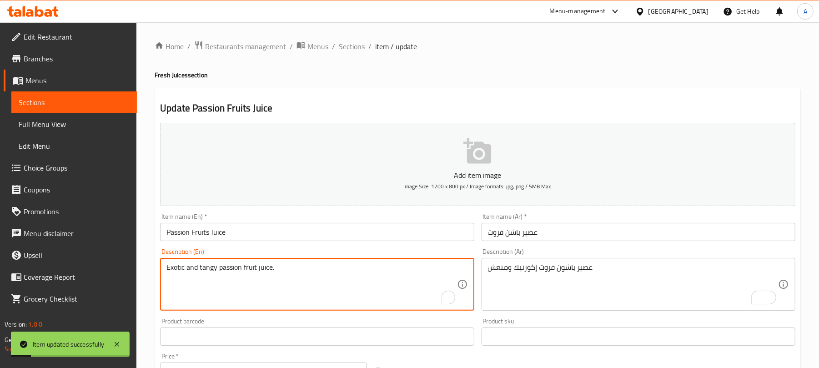
click at [264, 268] on textarea "Exotic and tangy passion fruit juice." at bounding box center [311, 284] width 290 height 43
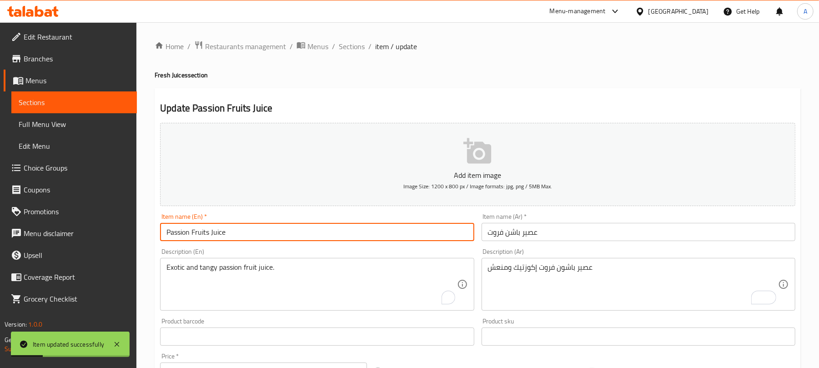
click at [219, 227] on input "Passion Fruits Juice" at bounding box center [317, 232] width 314 height 18
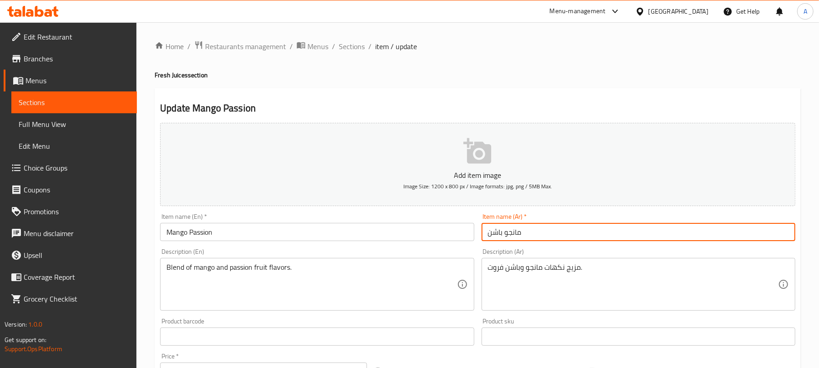
click at [488, 233] on input "مانجو باشن" at bounding box center [639, 232] width 314 height 18
paste input "عصير"
type input "عصير مانجو باشن"
click at [256, 230] on input "Mango Passion" at bounding box center [317, 232] width 314 height 18
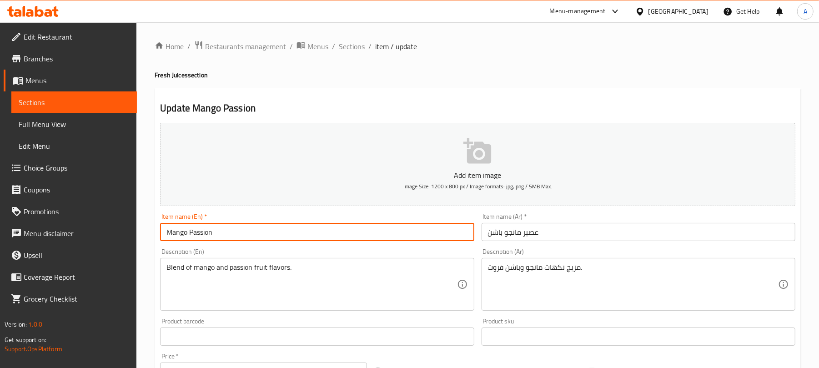
click at [251, 232] on input "Mango Passion" at bounding box center [317, 232] width 314 height 18
paste input "Juice"
type input "Mango Passion Juice"
click at [275, 233] on input "Lemon Mint" at bounding box center [317, 232] width 314 height 18
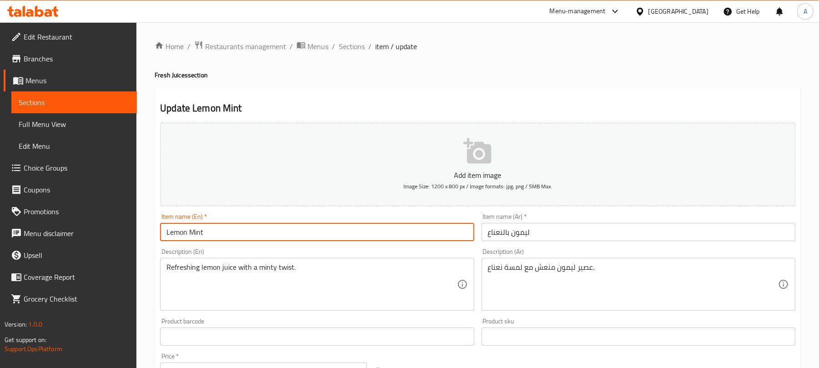
type input "Lemon Mint Juice"
click at [582, 270] on textarea "عصير ليمون منعش مع لمسة نعناع." at bounding box center [633, 284] width 290 height 43
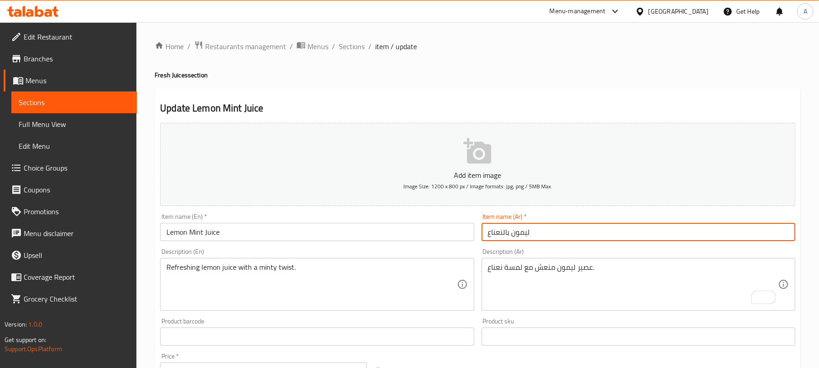
click at [488, 237] on input "ليمون بالنعناع" at bounding box center [639, 232] width 314 height 18
paste input "عصير"
type input "عصير ليمون بالنعناع"
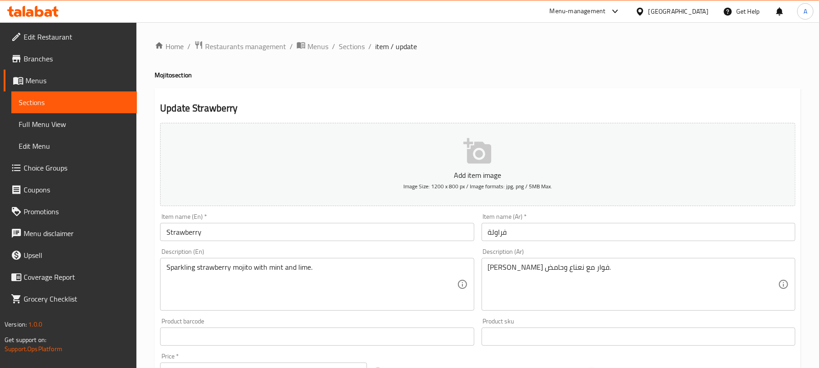
click at [166, 75] on h4 "Mojito section" at bounding box center [478, 74] width 646 height 9
copy h4 "Mojito"
click at [251, 237] on input "Strawberry" at bounding box center [317, 232] width 314 height 18
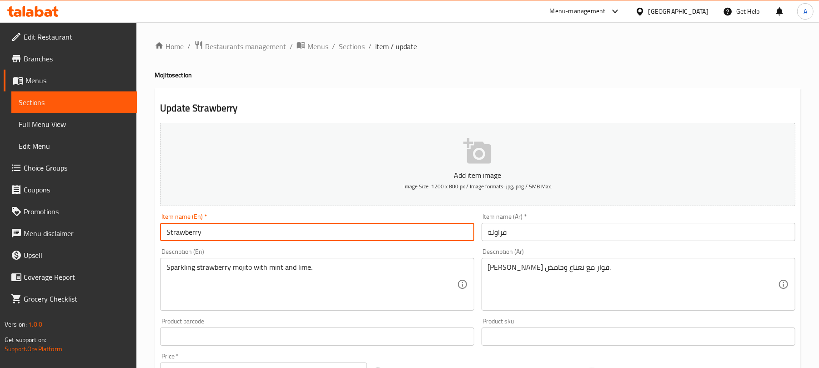
type input "Strawberry Mojito"
click at [584, 270] on textarea "موهيتو فراولة فوار مع نعناع وحامض." at bounding box center [633, 284] width 290 height 43
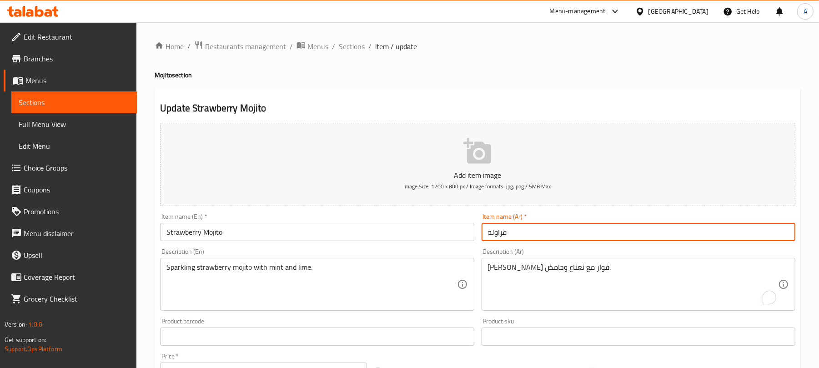
click at [487, 235] on input "فراولة" at bounding box center [639, 232] width 314 height 18
paste input "موهيتو"
type input "موهيتو فراولة"
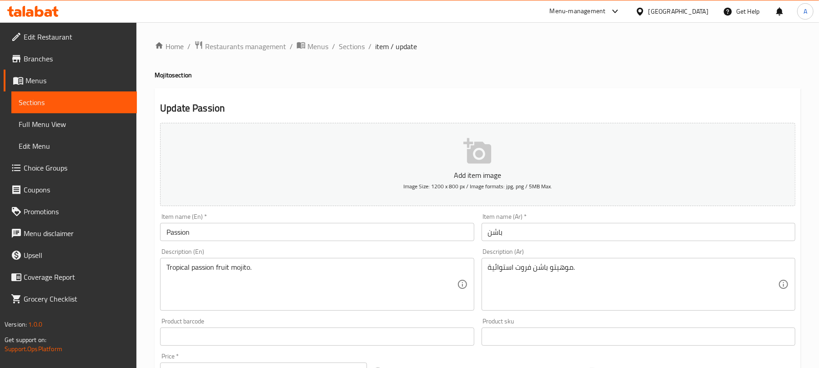
drag, startPoint x: 487, startPoint y: 238, endPoint x: 499, endPoint y: 241, distance: 13.0
click at [487, 238] on input "باشن" at bounding box center [639, 232] width 314 height 18
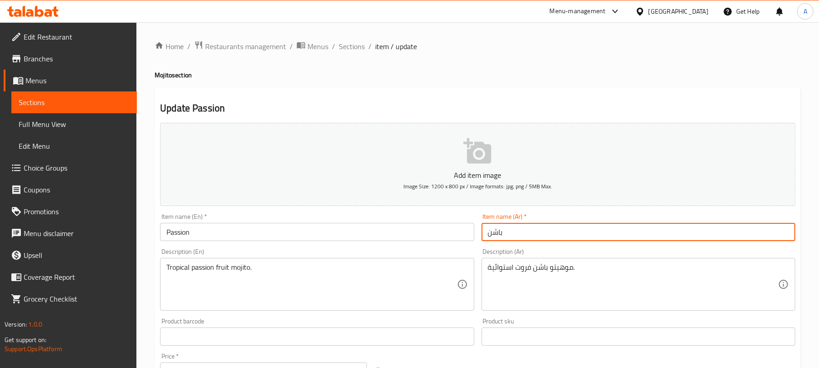
paste input "موهيتو"
type input "موهيتو باشن"
click at [160, 73] on h4 "Mojito section" at bounding box center [478, 74] width 646 height 9
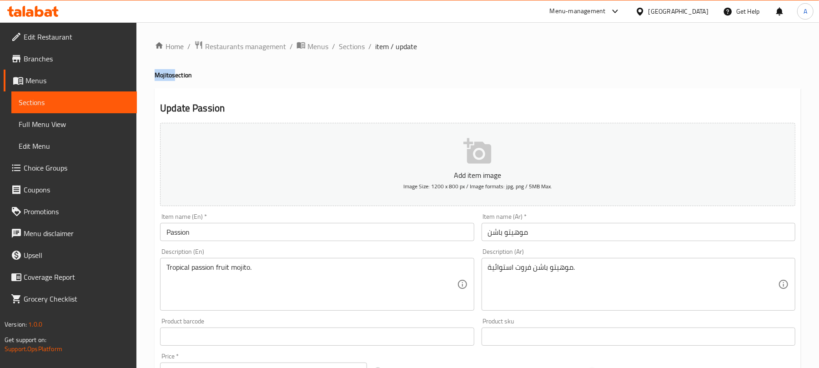
click at [160, 73] on h4 "Mojito section" at bounding box center [478, 74] width 646 height 9
copy h4 "Mojito"
click at [231, 234] on input "Passion" at bounding box center [317, 232] width 314 height 18
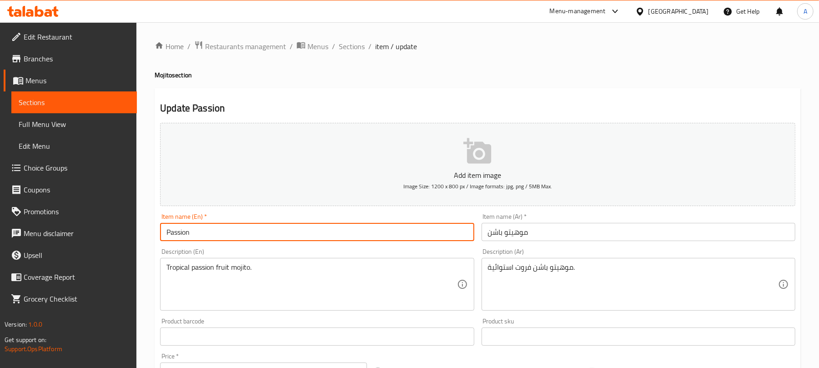
paste input "Mojito"
type input "Passion Mojito"
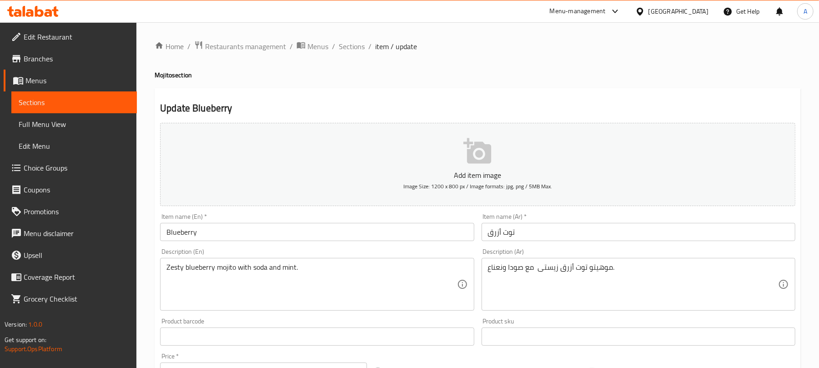
click at [265, 231] on input "Blueberry" at bounding box center [317, 232] width 314 height 18
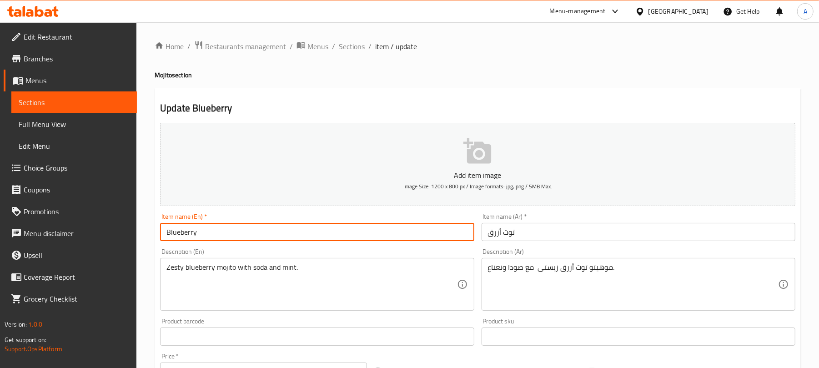
paste input "Mojito"
type input "Blueberry Mojito"
click at [593, 273] on textarea "موهيتو توت أزرق زيستى مع صودا ونعناع." at bounding box center [633, 284] width 290 height 43
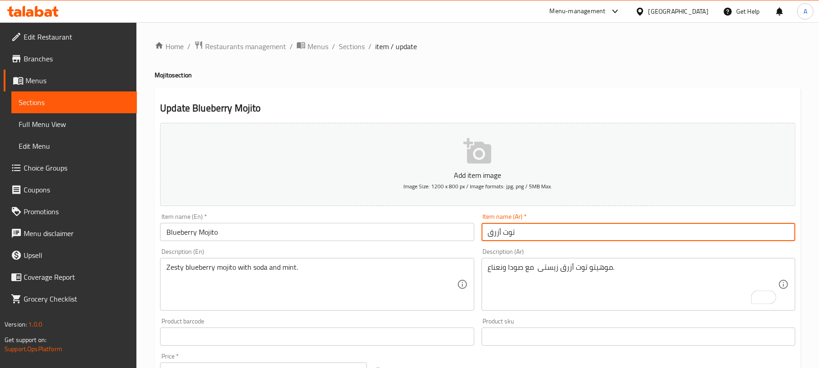
click at [487, 237] on input "توت أزرق" at bounding box center [639, 232] width 314 height 18
paste input "موهيتو"
type input "موهيتو توت أزرق"
click at [486, 241] on input "ليمون بالنعناع" at bounding box center [639, 232] width 314 height 18
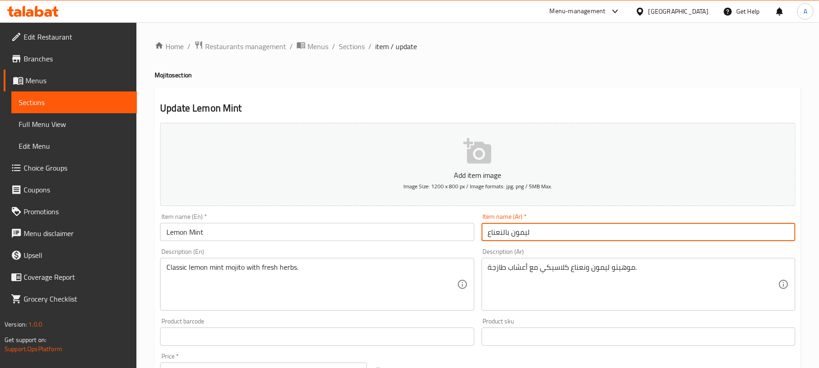
paste input "موهيتو"
type input "موهيتو ليمون بالنعناع"
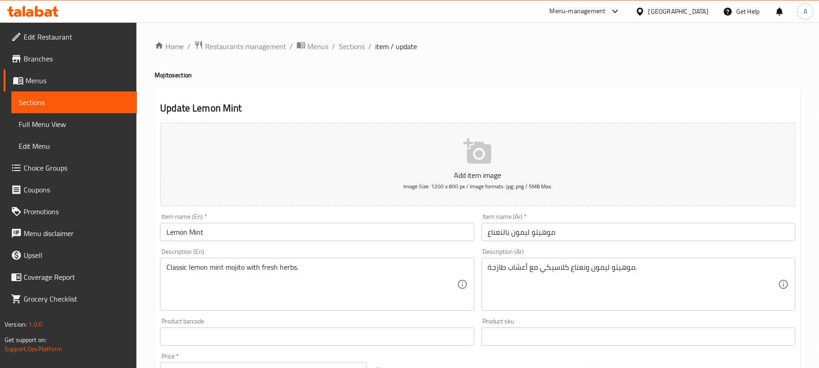
click at [162, 78] on h4 "Mojito section" at bounding box center [478, 74] width 646 height 9
copy h4 "Mojito"
click at [220, 232] on input "Lemon Mint" at bounding box center [317, 232] width 314 height 18
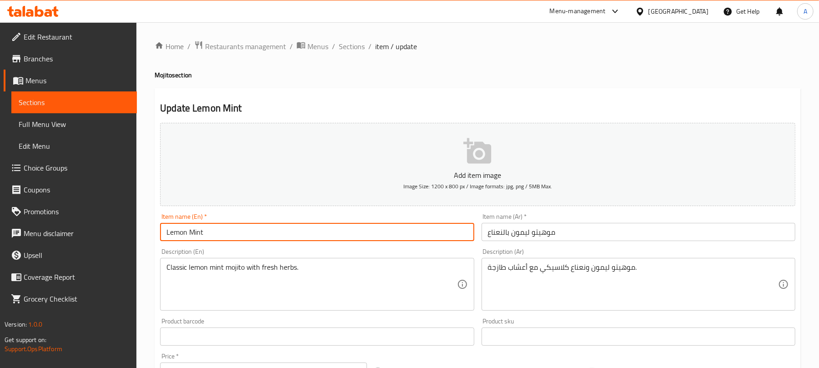
type input "Lemon Mint Mojito"
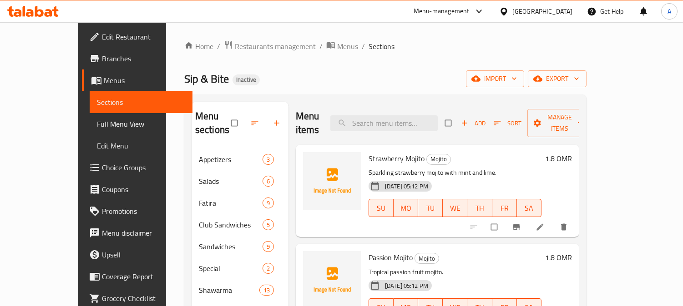
drag, startPoint x: 17, startPoint y: 57, endPoint x: 20, endPoint y: 62, distance: 6.2
click at [90, 58] on icon at bounding box center [94, 58] width 8 height 7
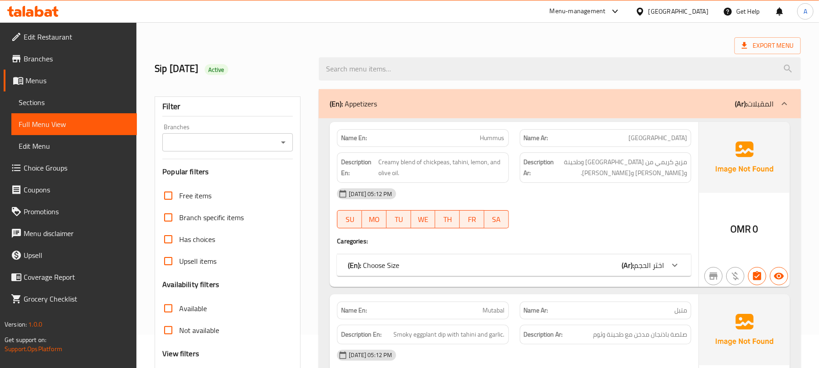
scroll to position [60, 0]
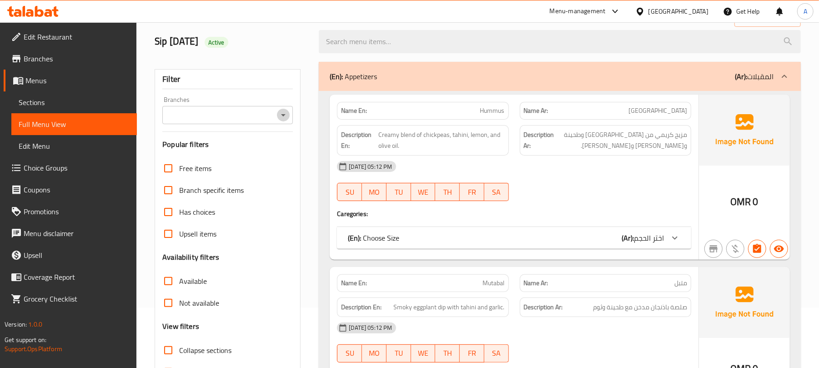
click at [282, 113] on icon "Open" at bounding box center [283, 115] width 11 height 11
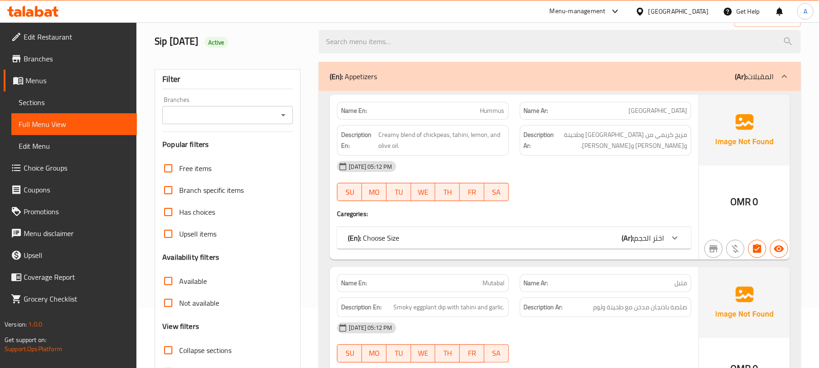
click at [286, 113] on icon "Open" at bounding box center [283, 115] width 11 height 11
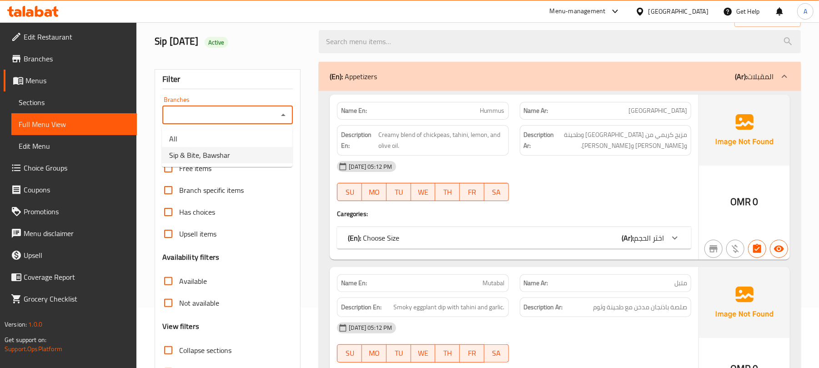
click at [237, 155] on li "Sip & Bite, Bawshar" at bounding box center [227, 155] width 131 height 16
type input "Sip & Bite, Bawshar"
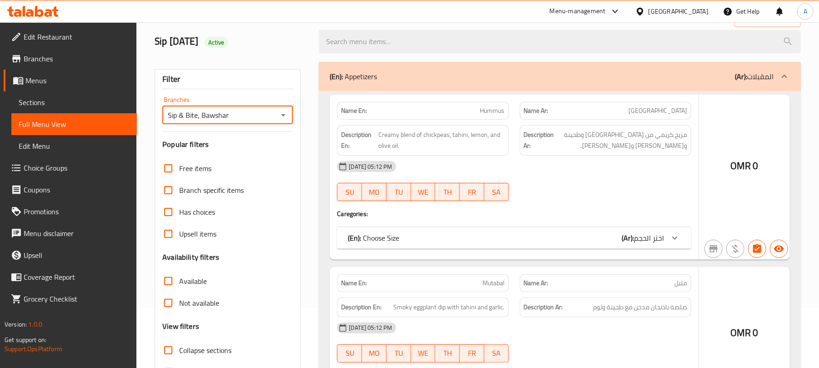
scroll to position [303, 0]
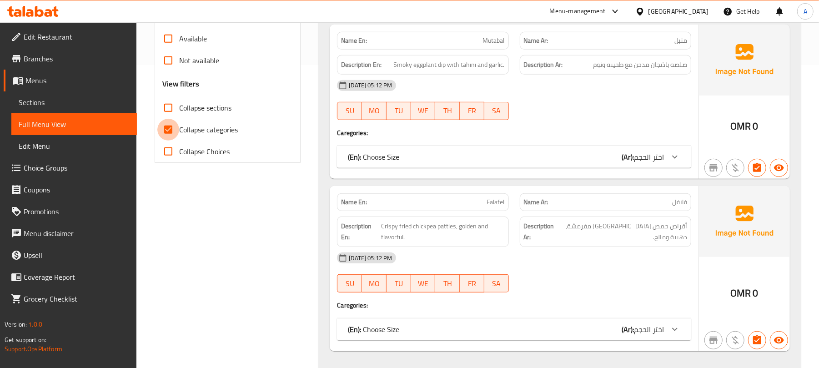
click at [166, 131] on input "Collapse categories" at bounding box center [168, 130] width 22 height 22
checkbox input "false"
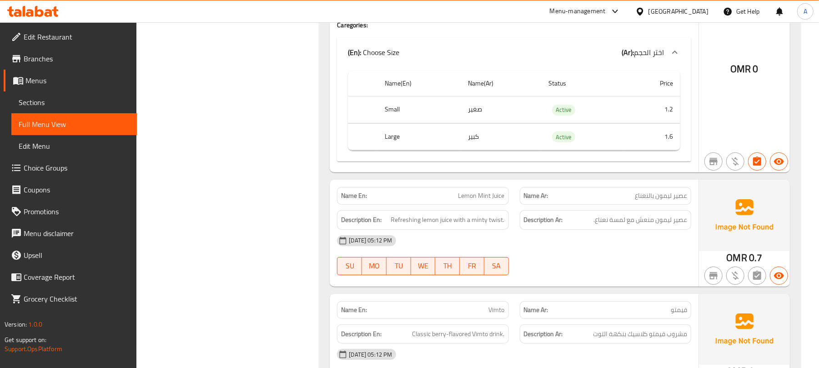
scroll to position [14736, 0]
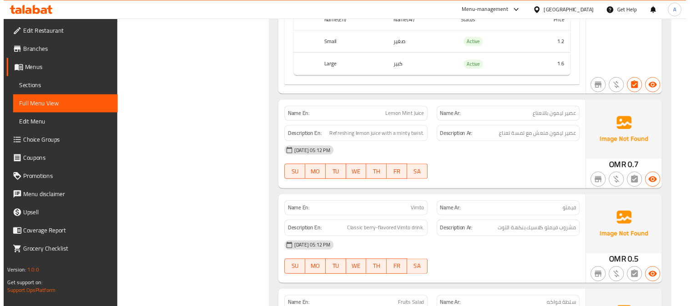
scroll to position [0, 0]
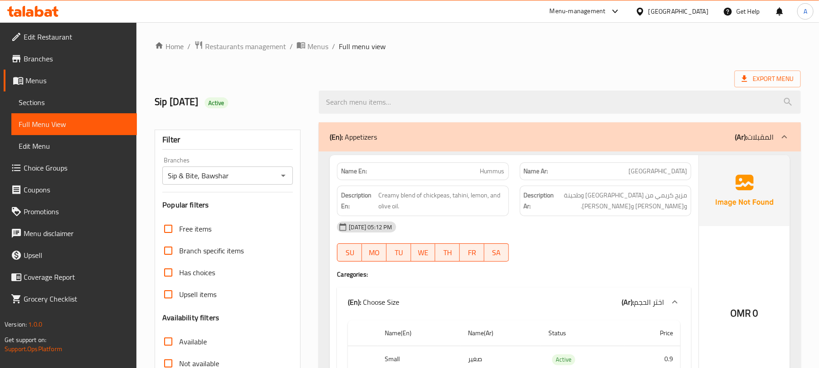
click at [488, 70] on div "Export Menu" at bounding box center [478, 78] width 646 height 17
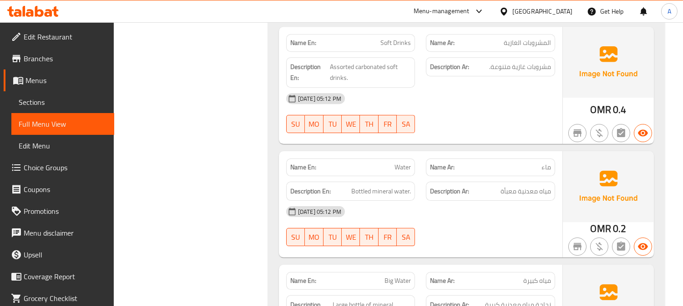
click at [55, 32] on span "Edit Restaurant" at bounding box center [65, 36] width 83 height 11
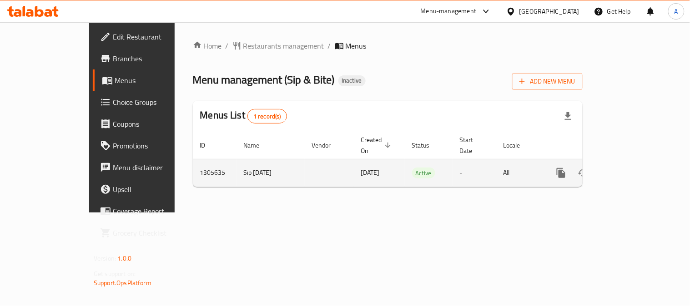
click at [632, 168] on icon "enhanced table" at bounding box center [626, 173] width 11 height 11
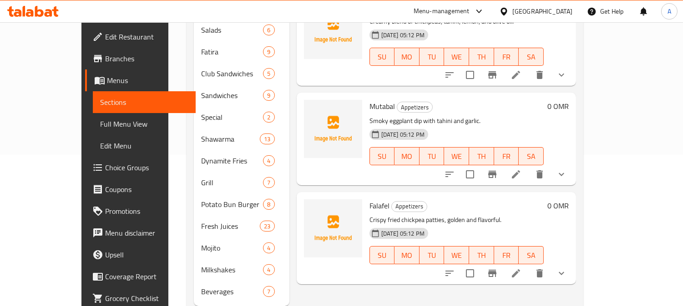
scroll to position [101, 0]
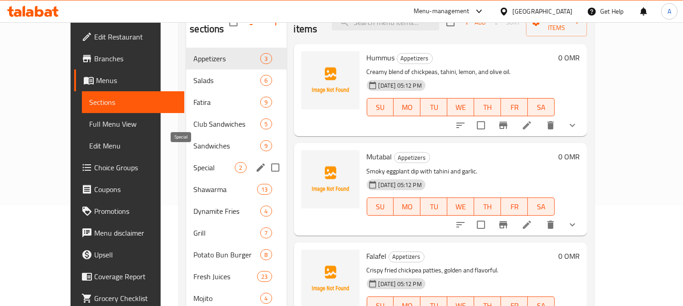
click at [193, 162] on span "Special" at bounding box center [213, 167] width 41 height 11
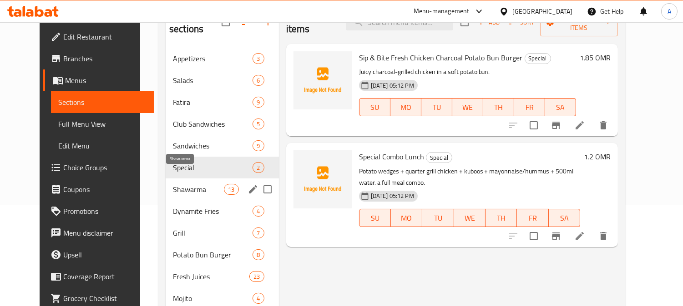
click at [173, 184] on span "Shawarma" at bounding box center [198, 189] width 51 height 11
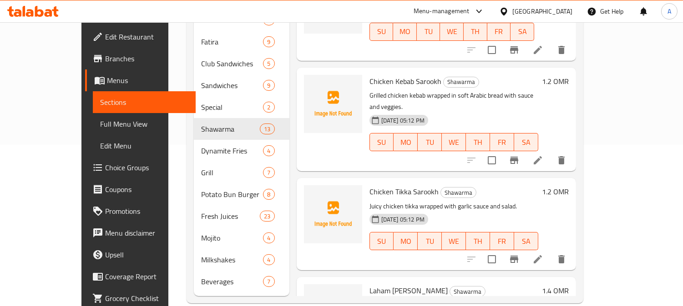
scroll to position [163, 0]
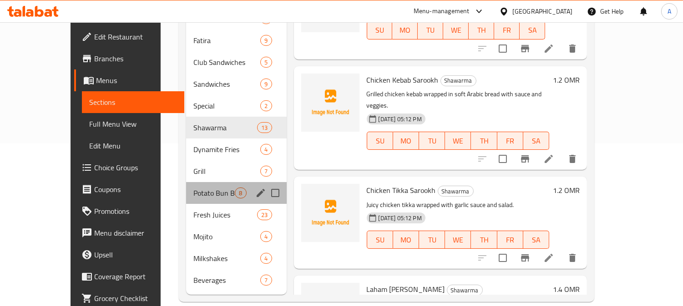
click at [186, 182] on div "Potato Bun Burger 8" at bounding box center [236, 193] width 100 height 22
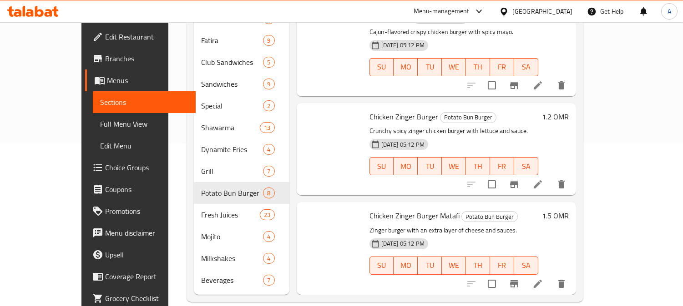
scroll to position [475, 0]
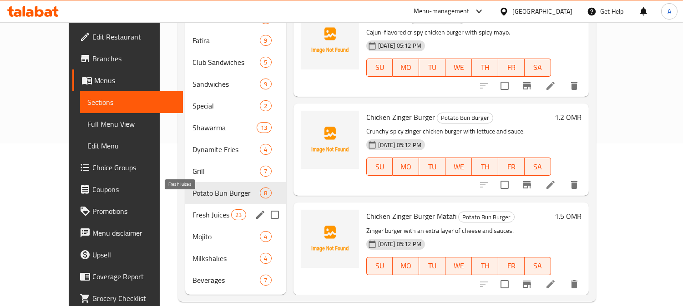
click at [192, 210] on span "Fresh Juices" at bounding box center [211, 215] width 39 height 11
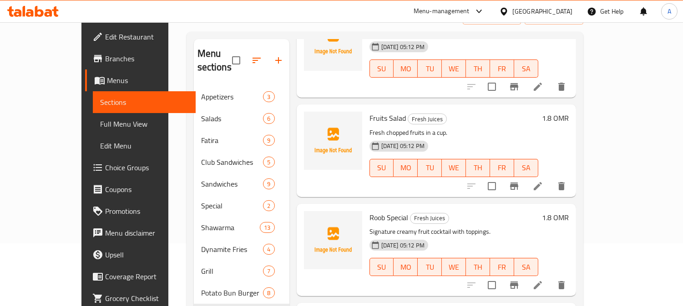
scroll to position [62, 0]
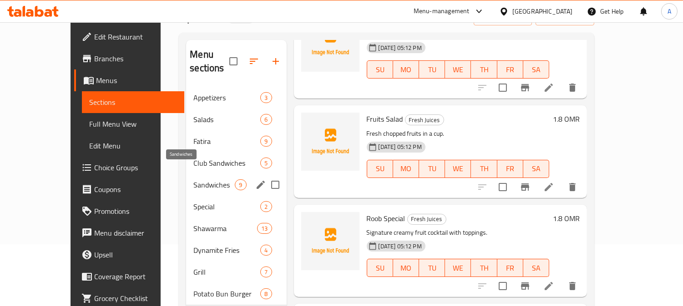
click at [193, 180] on span "Sandwiches" at bounding box center [213, 185] width 41 height 11
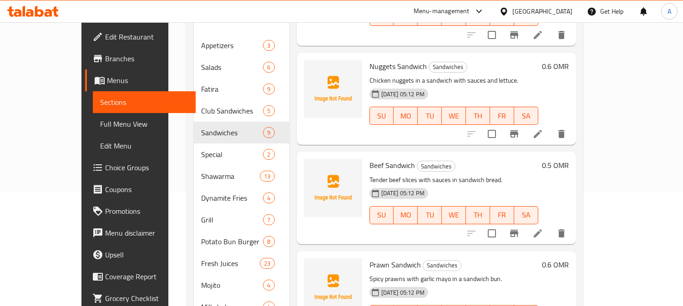
scroll to position [163, 0]
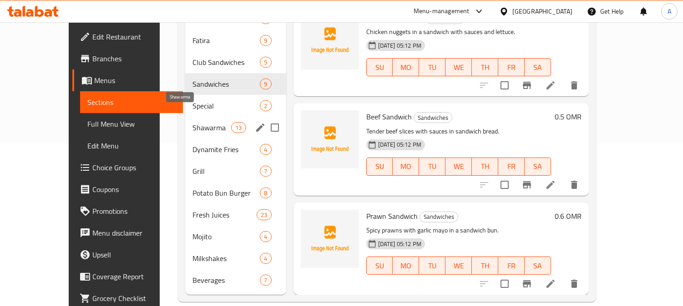
click at [192, 122] on span "Shawarma" at bounding box center [211, 127] width 39 height 11
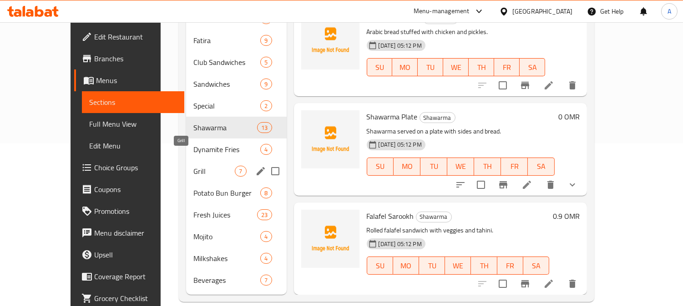
click at [193, 166] on span "Grill" at bounding box center [213, 171] width 41 height 11
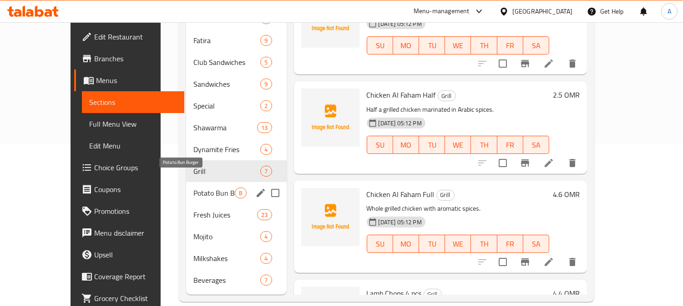
scroll to position [112, 0]
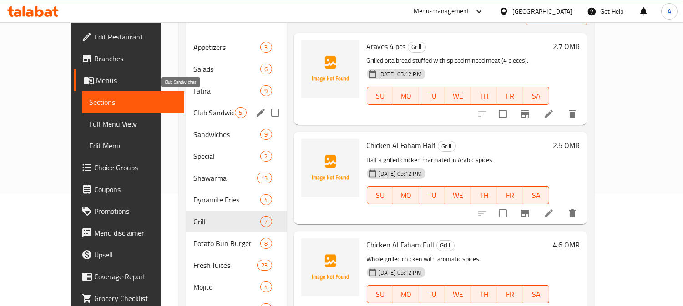
click at [193, 107] on span "Club Sandwiches" at bounding box center [213, 112] width 41 height 11
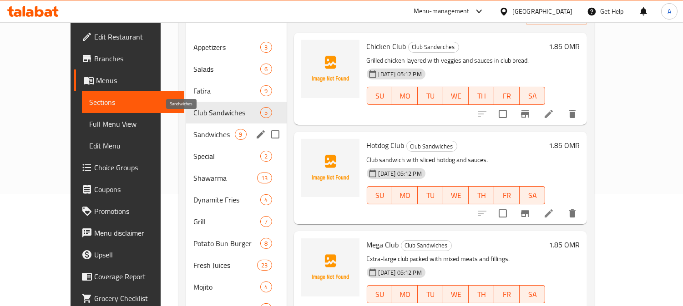
click at [193, 129] on span "Sandwiches" at bounding box center [213, 134] width 41 height 11
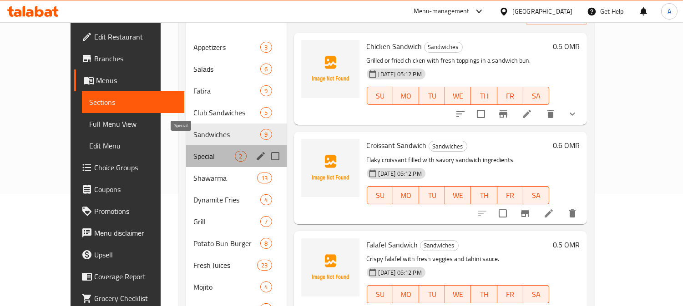
click at [193, 151] on span "Special" at bounding box center [213, 156] width 41 height 11
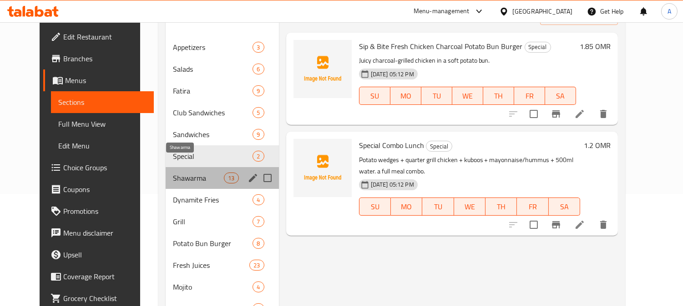
click at [180, 173] on span "Shawarma" at bounding box center [198, 178] width 51 height 11
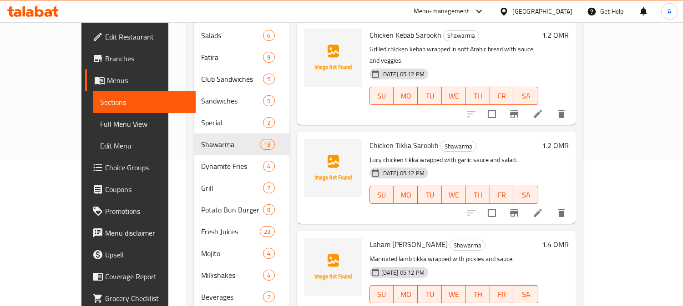
scroll to position [163, 0]
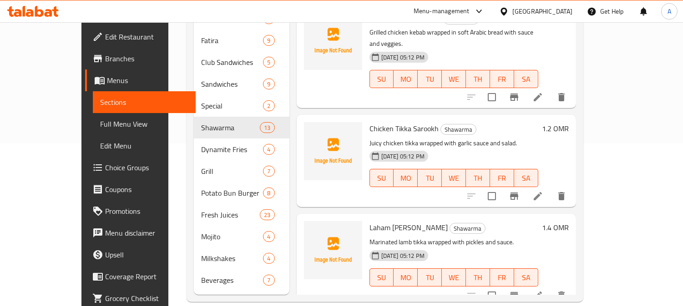
click at [289, 87] on div "Menu items Add Sort Manage items Chicken Lebnani Shawarma Classic Lebanese-styl…" at bounding box center [432, 117] width 286 height 356
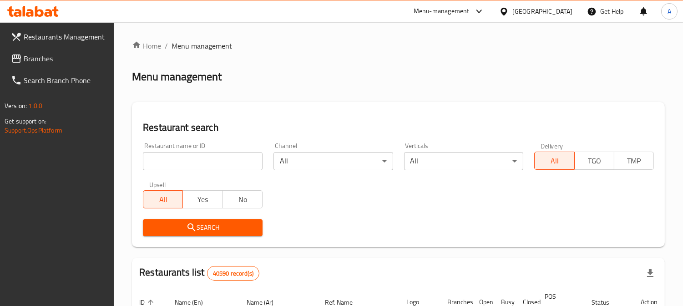
click at [77, 59] on span "Branches" at bounding box center [65, 58] width 83 height 11
